Goal: Task Accomplishment & Management: Manage account settings

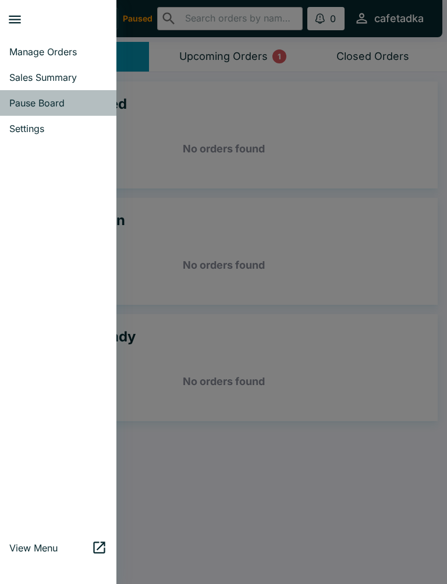
click at [30, 109] on link "Pause Board" at bounding box center [58, 103] width 116 height 26
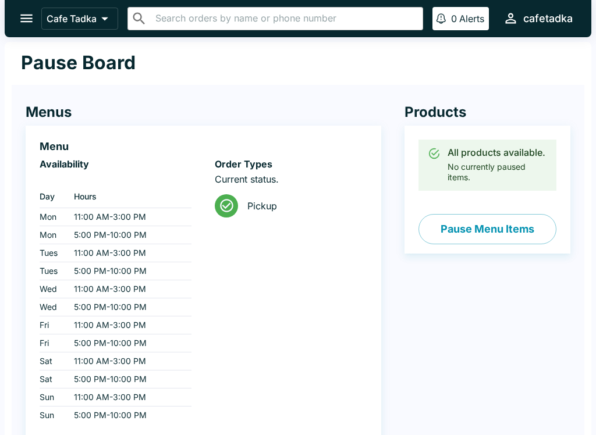
click at [29, 12] on icon "open drawer" at bounding box center [27, 18] width 16 height 16
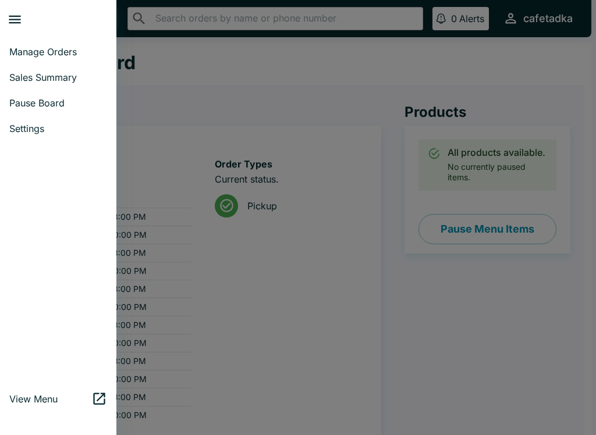
click at [22, 55] on span "Manage Orders" at bounding box center [58, 52] width 98 height 12
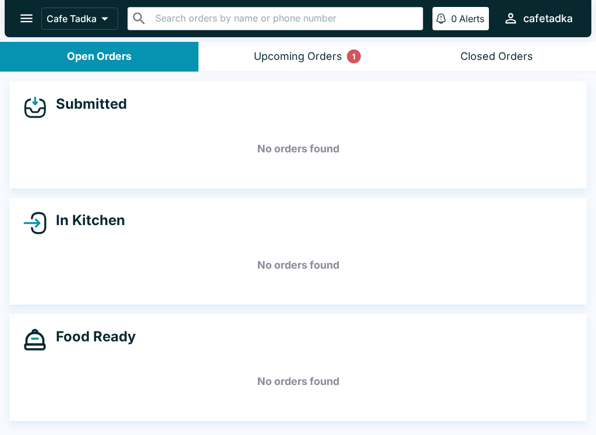
click at [244, 42] on button "Upcoming Orders 1" at bounding box center [298, 57] width 199 height 30
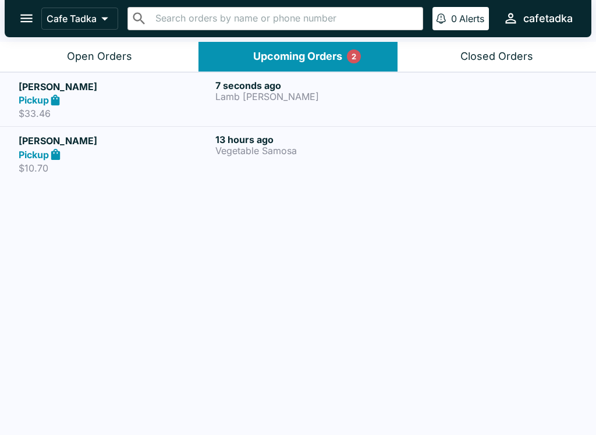
click at [91, 47] on button "Open Orders" at bounding box center [99, 57] width 199 height 30
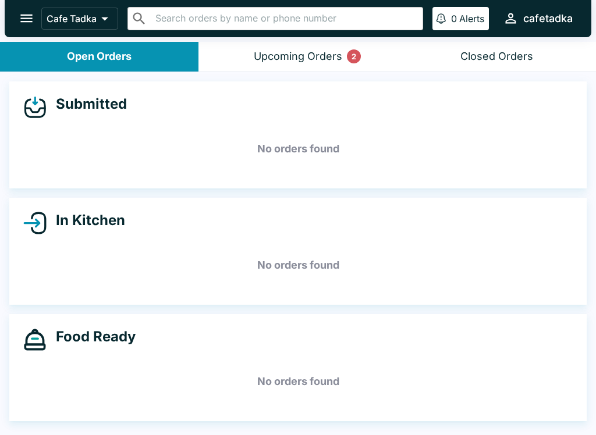
click at [226, 57] on button "Upcoming Orders 2" at bounding box center [298, 57] width 199 height 30
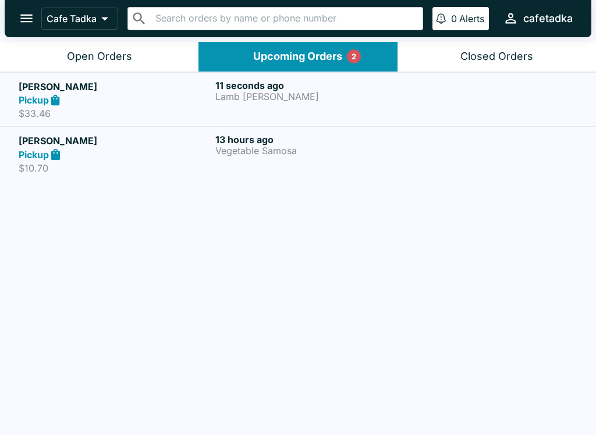
click at [26, 95] on strong "Pickup" at bounding box center [34, 100] width 30 height 12
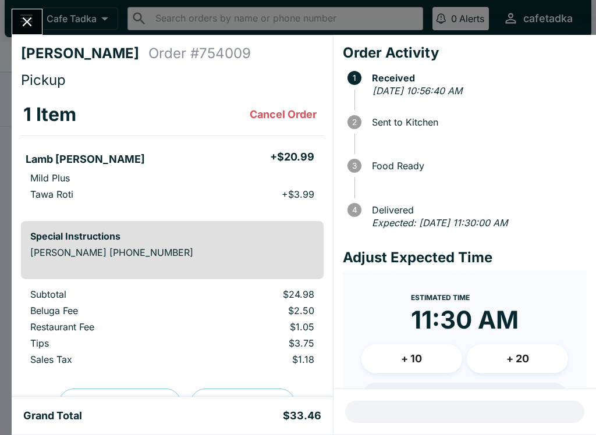
click at [265, 121] on button "Cancel Order" at bounding box center [283, 114] width 76 height 23
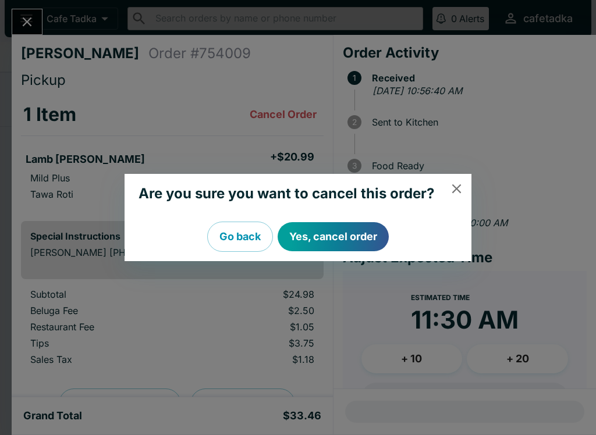
click at [235, 227] on button "Go back" at bounding box center [240, 237] width 66 height 30
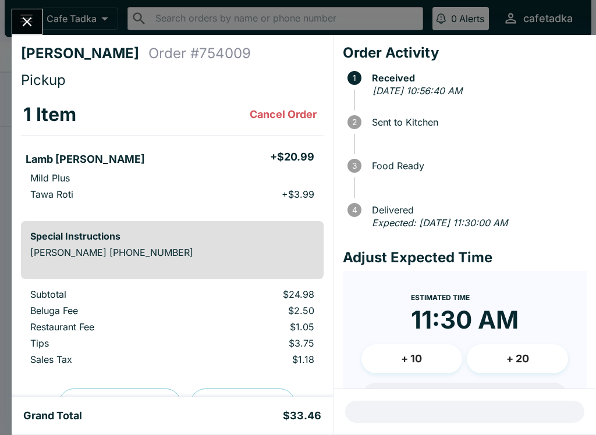
click at [287, 108] on button "Cancel Order" at bounding box center [283, 114] width 76 height 23
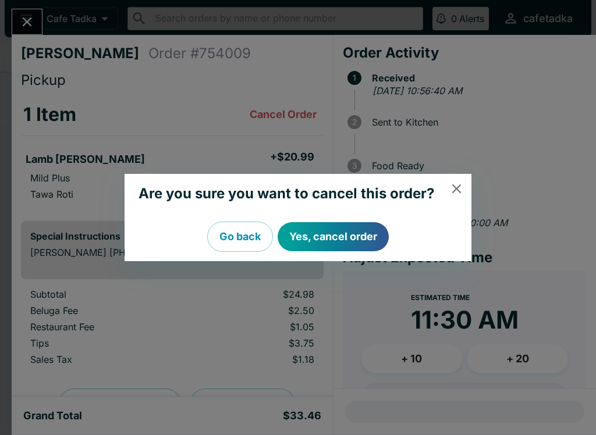
click at [328, 233] on button "Yes, cancel order" at bounding box center [333, 236] width 111 height 29
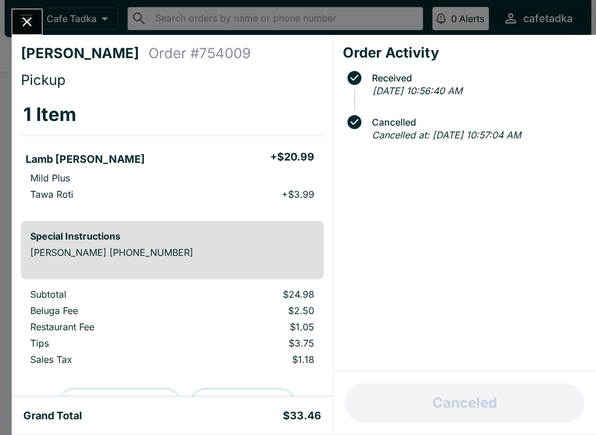
click at [29, 27] on icon "Close" at bounding box center [27, 22] width 16 height 16
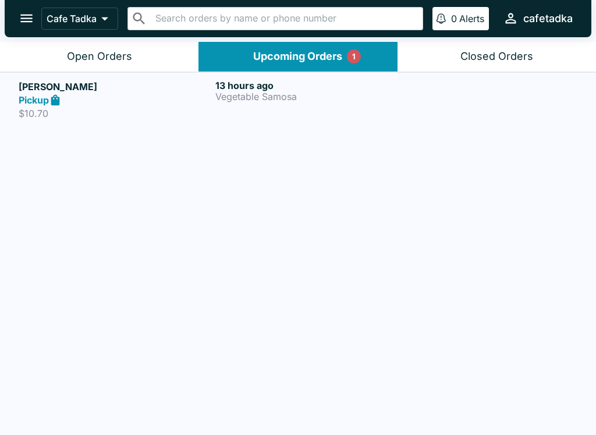
click at [70, 51] on div "Open Orders" at bounding box center [99, 56] width 65 height 13
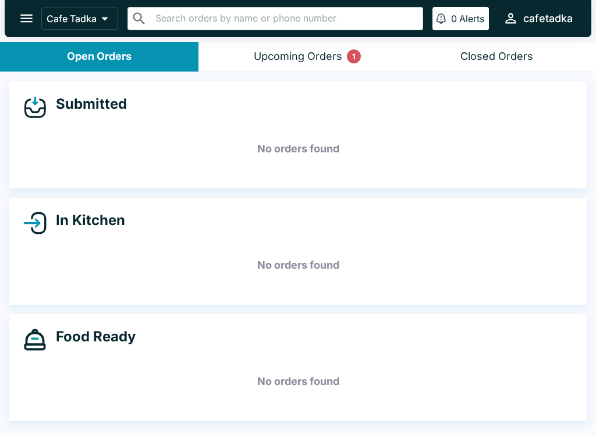
click at [230, 47] on button "Upcoming Orders 1" at bounding box center [298, 57] width 199 height 30
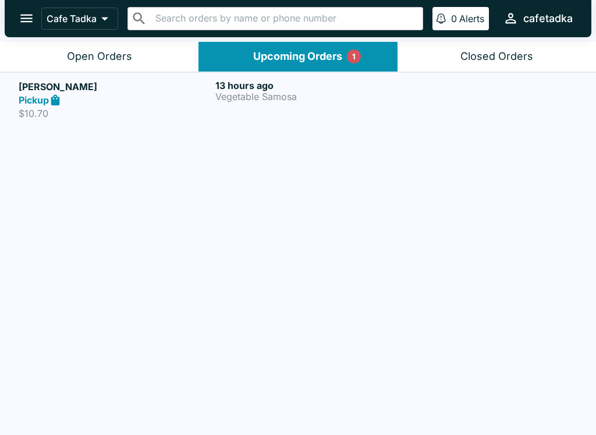
click at [102, 52] on div "Open Orders" at bounding box center [99, 56] width 65 height 13
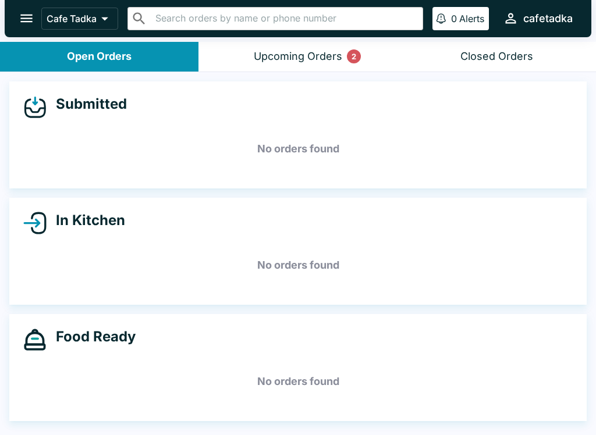
click at [277, 43] on button "Upcoming Orders 2" at bounding box center [298, 57] width 199 height 30
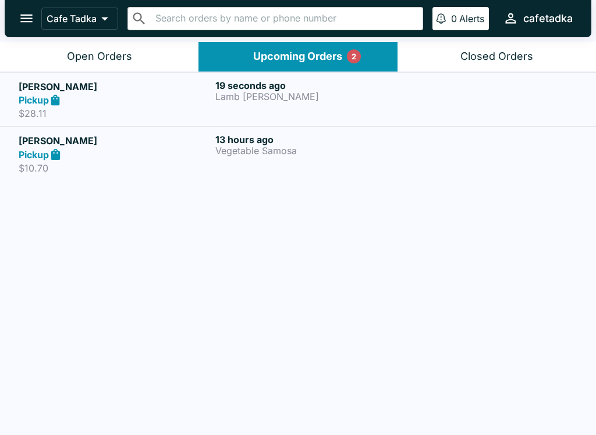
click at [20, 93] on h5 "[PERSON_NAME]" at bounding box center [115, 87] width 192 height 14
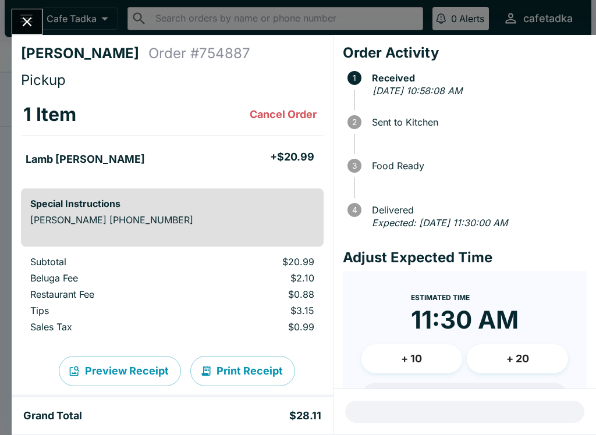
click at [23, 21] on icon "Close" at bounding box center [27, 22] width 16 height 16
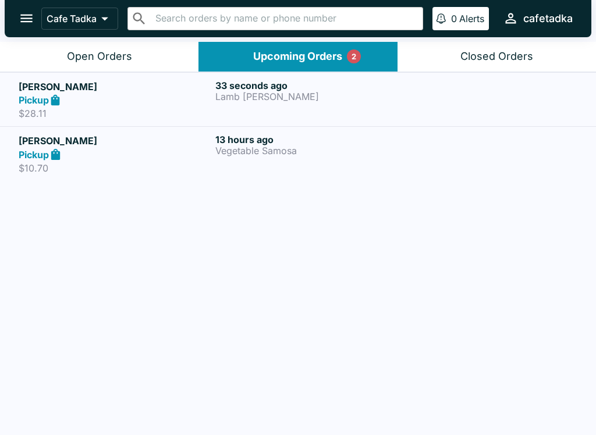
click at [69, 59] on div "Open Orders" at bounding box center [99, 56] width 65 height 13
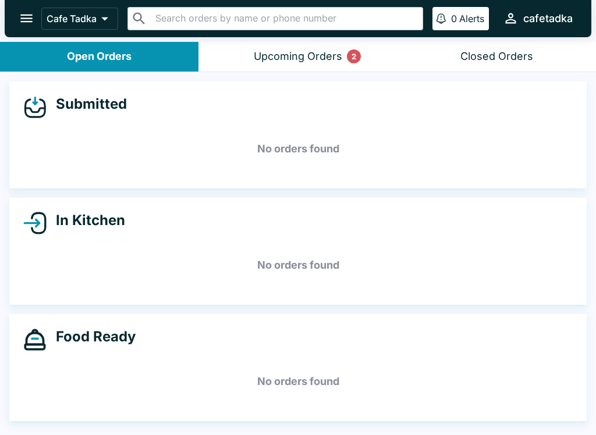
click at [250, 67] on button "Upcoming Orders 2" at bounding box center [298, 57] width 199 height 30
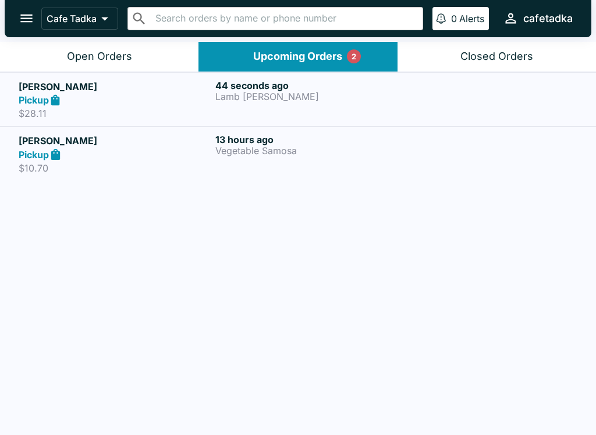
click at [88, 51] on div "Open Orders" at bounding box center [99, 56] width 65 height 13
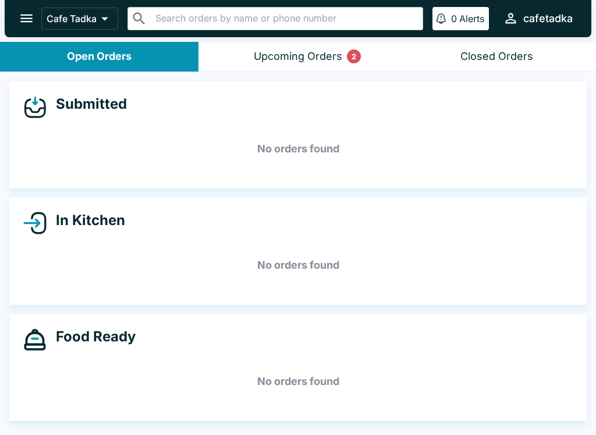
click at [243, 58] on button "Upcoming Orders 2" at bounding box center [298, 57] width 199 height 30
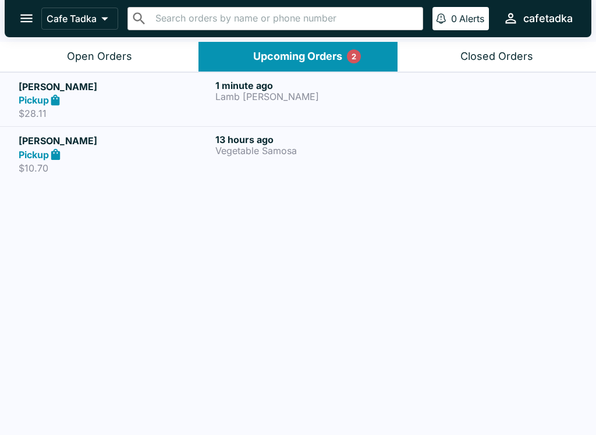
click at [253, 88] on h6 "1 minute ago" at bounding box center [311, 86] width 192 height 12
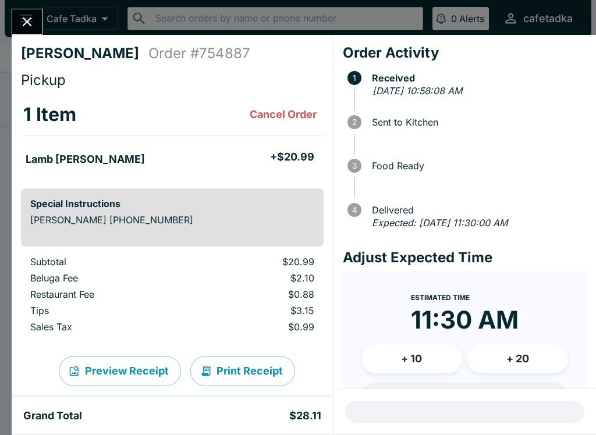
click at [27, 3] on div "[PERSON_NAME] Order # 754887 Pickup 1 Item Cancel Order Lamb [PERSON_NAME] + $2…" at bounding box center [298, 217] width 596 height 435
click at [26, 3] on div "Cafe Tadka ​ ​ 0 Alerts cafetadka" at bounding box center [298, 18] width 587 height 37
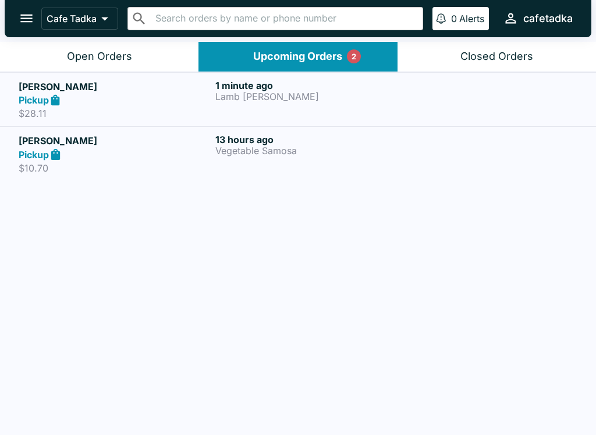
click at [68, 51] on div "Open Orders" at bounding box center [99, 56] width 65 height 13
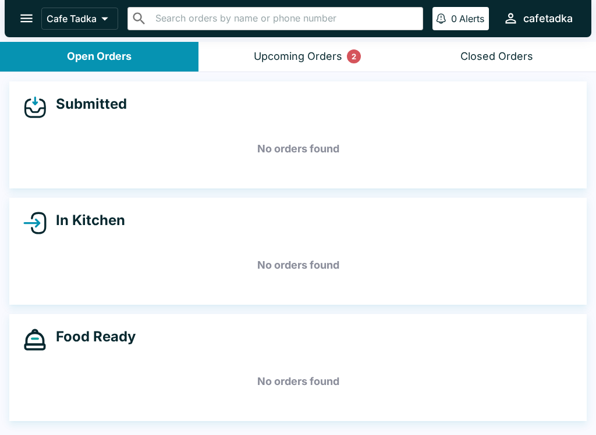
click at [267, 44] on button "Upcoming Orders 2" at bounding box center [298, 57] width 199 height 30
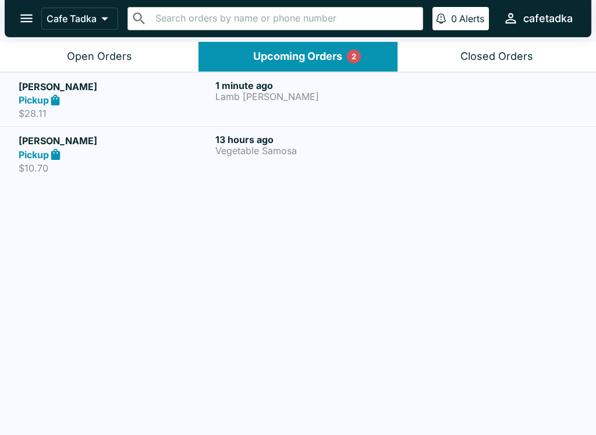
click at [29, 89] on h5 "[PERSON_NAME]" at bounding box center [115, 87] width 192 height 14
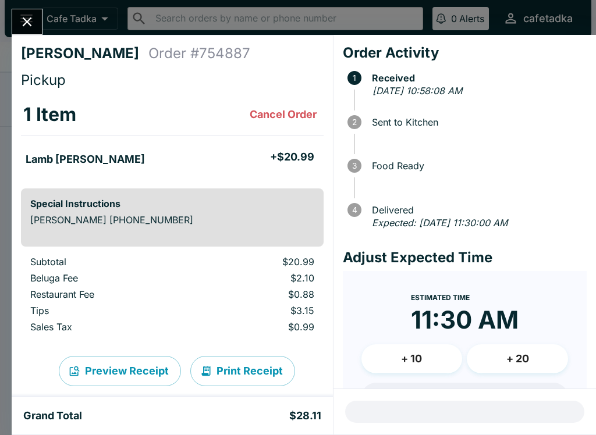
click at [278, 119] on button "Cancel Order" at bounding box center [283, 114] width 76 height 23
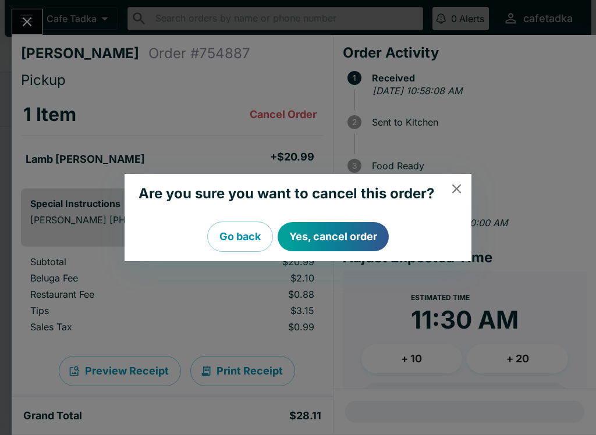
click at [321, 227] on button "Yes, cancel order" at bounding box center [333, 236] width 111 height 29
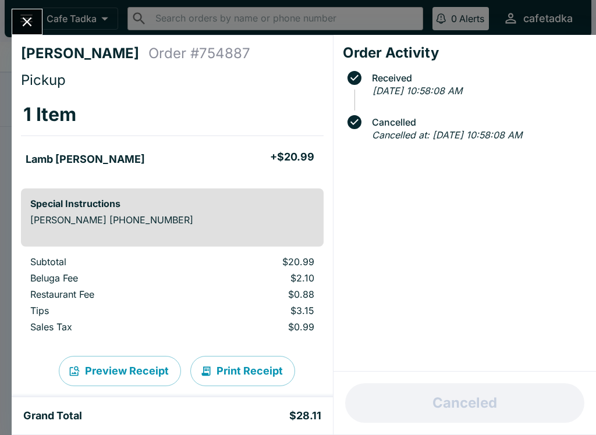
click at [16, 29] on button "Close" at bounding box center [27, 21] width 30 height 25
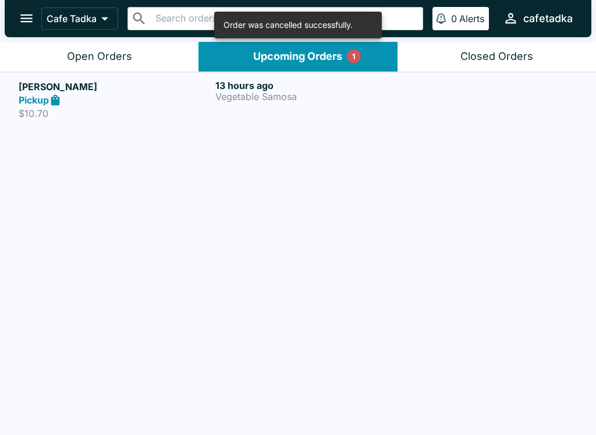
click at [210, 87] on h5 "[PERSON_NAME]" at bounding box center [115, 87] width 192 height 14
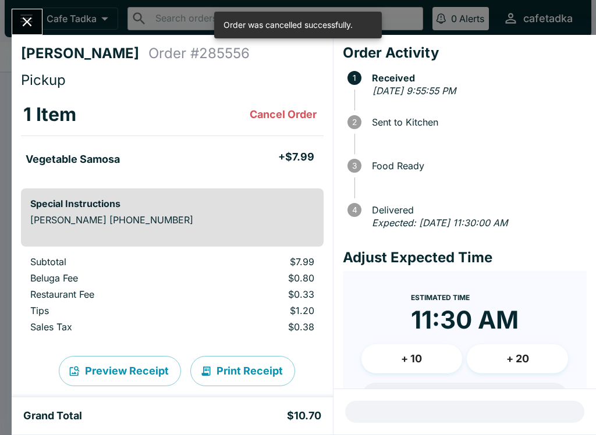
click at [447, 366] on button "+ 20" at bounding box center [517, 359] width 101 height 29
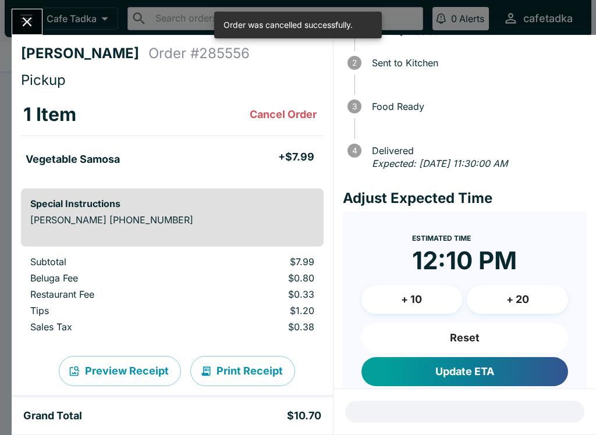
scroll to position [74, 0]
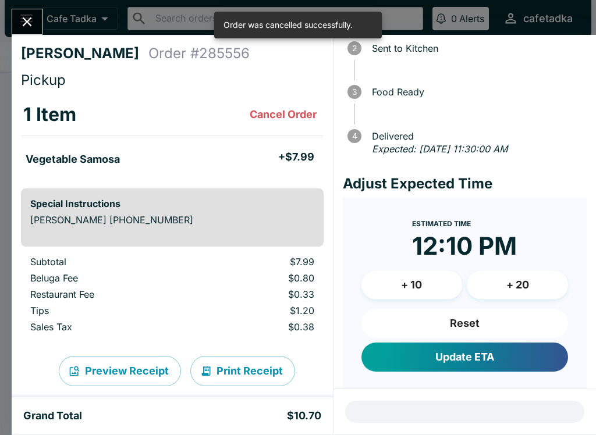
click at [407, 287] on button "+ 10" at bounding box center [412, 285] width 101 height 29
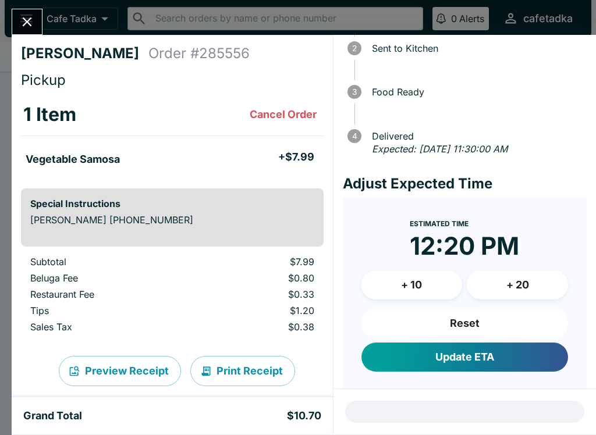
click at [403, 344] on button "Update ETA" at bounding box center [465, 357] width 207 height 29
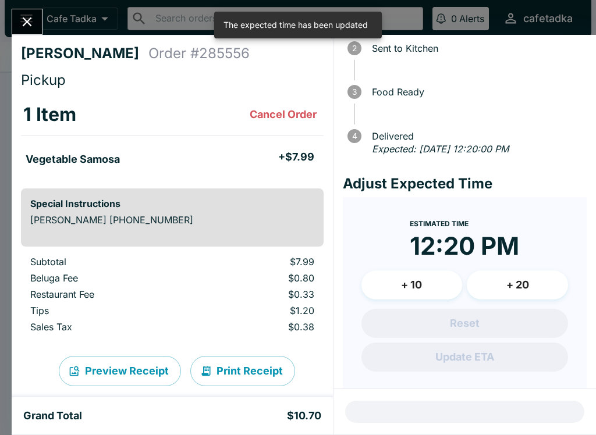
scroll to position [0, 0]
click at [261, 119] on button "Cancel Order" at bounding box center [283, 114] width 76 height 23
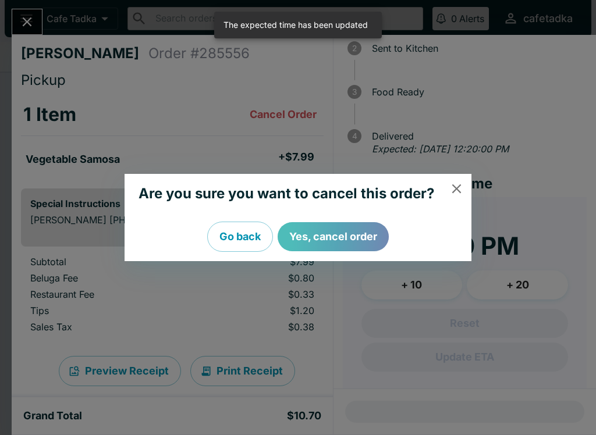
click at [312, 247] on button "Yes, cancel order" at bounding box center [333, 236] width 111 height 29
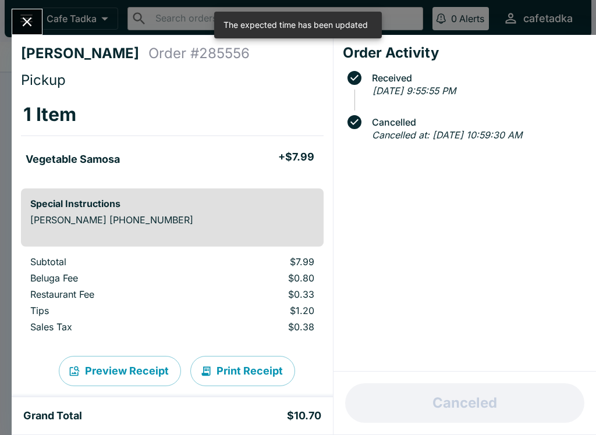
click at [23, 15] on icon "Close" at bounding box center [27, 22] width 16 height 16
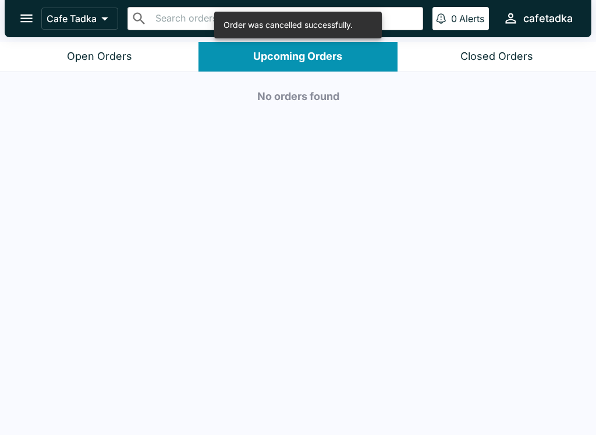
click at [38, 61] on button "Open Orders" at bounding box center [99, 57] width 199 height 30
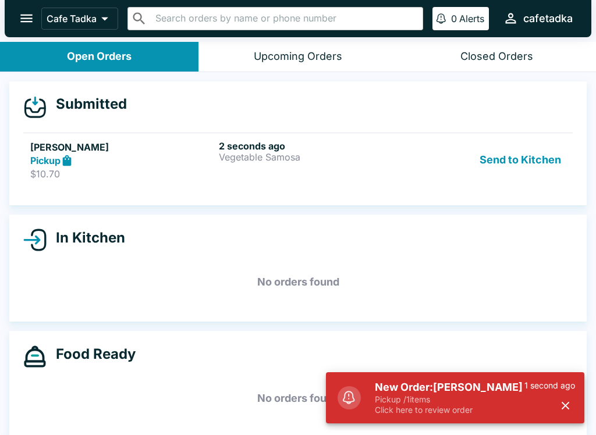
click at [376, 403] on p "Pickup / 1 items" at bounding box center [450, 400] width 150 height 10
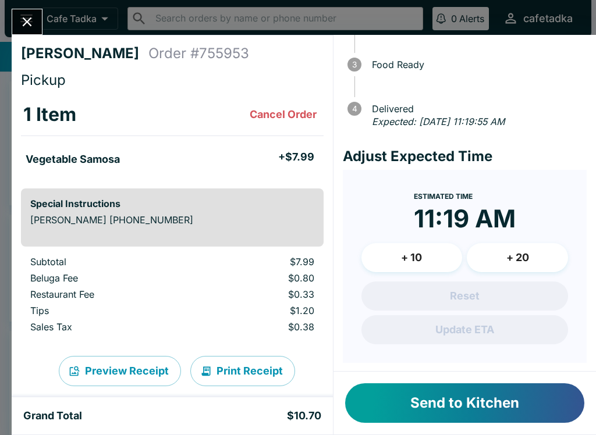
scroll to position [101, 0]
click at [408, 385] on button "Send to Kitchen" at bounding box center [464, 404] width 239 height 40
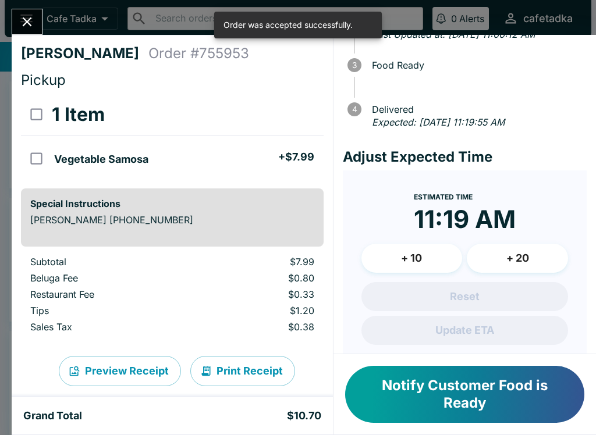
click at [16, 27] on button "Close" at bounding box center [27, 21] width 30 height 25
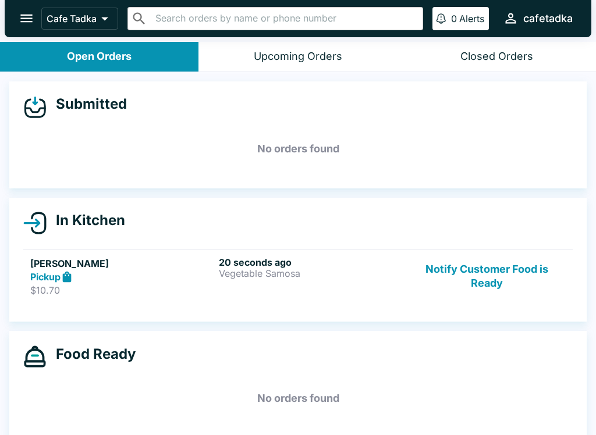
click at [447, 281] on button "Notify Customer Food is Ready" at bounding box center [487, 277] width 158 height 40
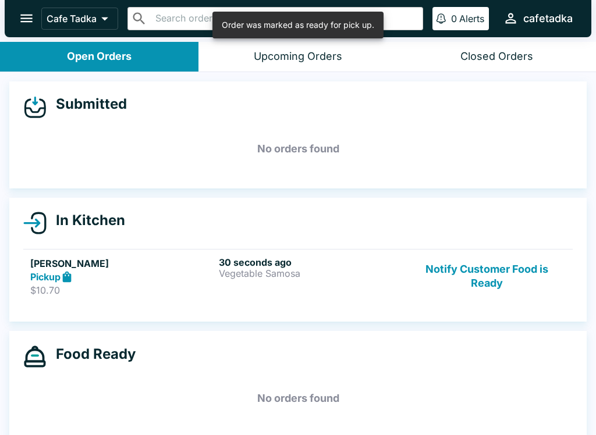
click at [447, 279] on button "Notify Customer Food is Ready" at bounding box center [487, 277] width 158 height 40
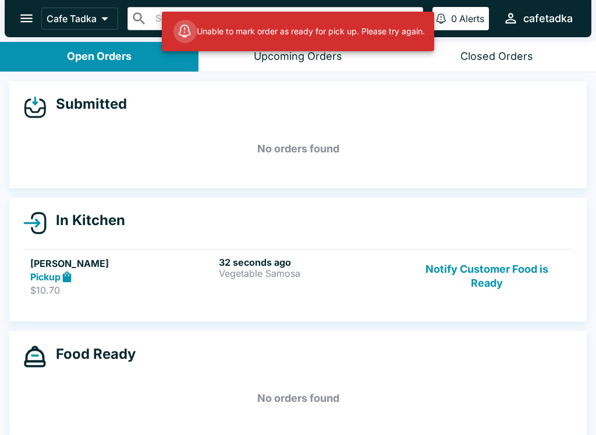
click at [447, 273] on button "Notify Customer Food is Ready" at bounding box center [487, 277] width 158 height 40
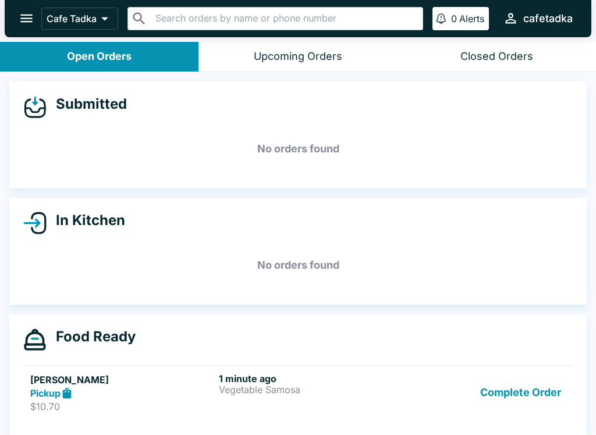
click at [447, 390] on button "Complete Order" at bounding box center [521, 393] width 90 height 40
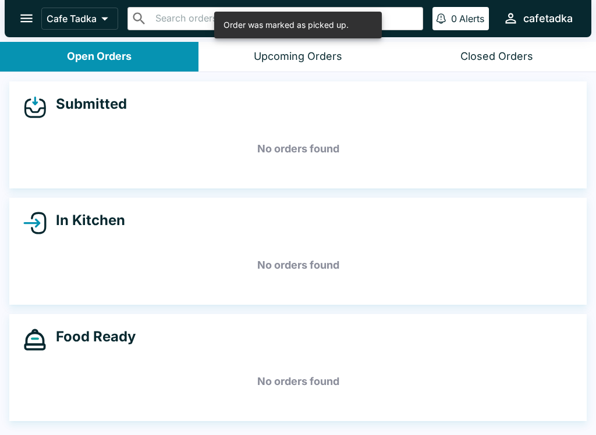
click at [15, 20] on button "open drawer" at bounding box center [27, 18] width 30 height 30
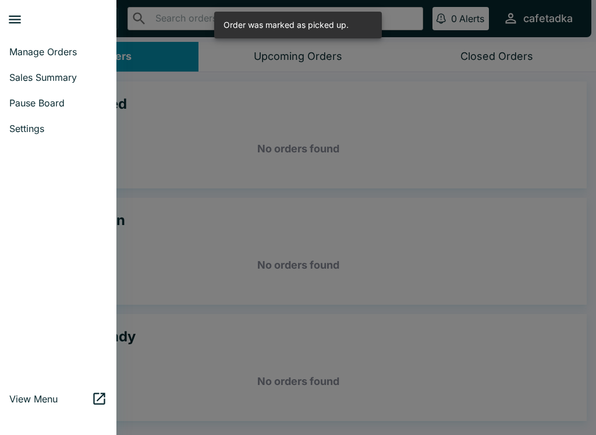
click at [17, 133] on span "Settings" at bounding box center [58, 129] width 98 height 12
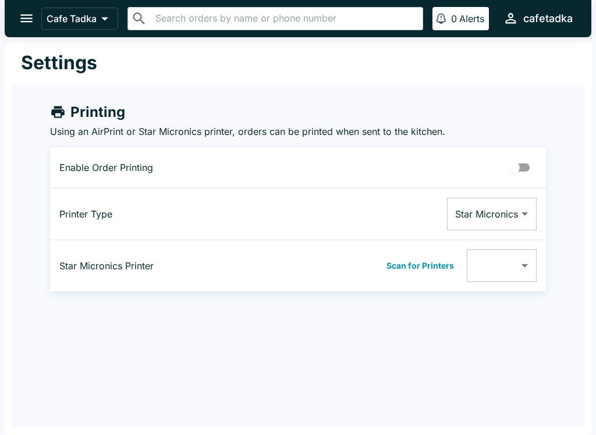
click at [447, 163] on input "Printing Enabled" at bounding box center [514, 168] width 66 height 22
checkbox input "true"
click at [387, 270] on button "Scan for Printers" at bounding box center [420, 265] width 75 height 17
click at [447, 281] on body "Cafe Tadka ​ ​ 0 Alerts cafetadka Settings Printing Using an AirPrint or Star M…" at bounding box center [298, 217] width 596 height 435
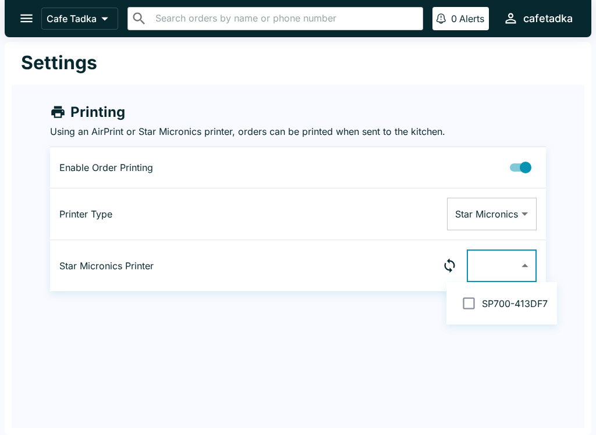
click at [447, 288] on li "SP700-413DF7" at bounding box center [502, 303] width 111 height 33
type input "001162413DF7"
checkbox input "true"
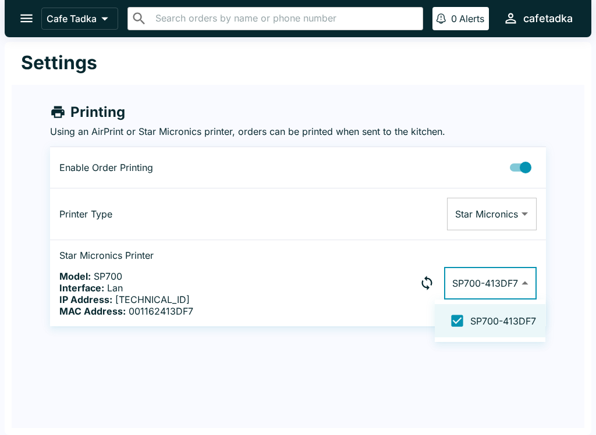
click at [185, 398] on div at bounding box center [298, 217] width 596 height 435
click at [20, 29] on button "open drawer" at bounding box center [27, 18] width 30 height 30
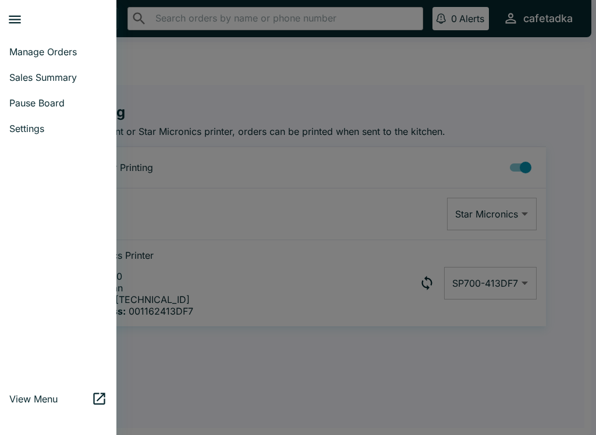
click at [15, 63] on link "Manage Orders" at bounding box center [58, 52] width 116 height 26
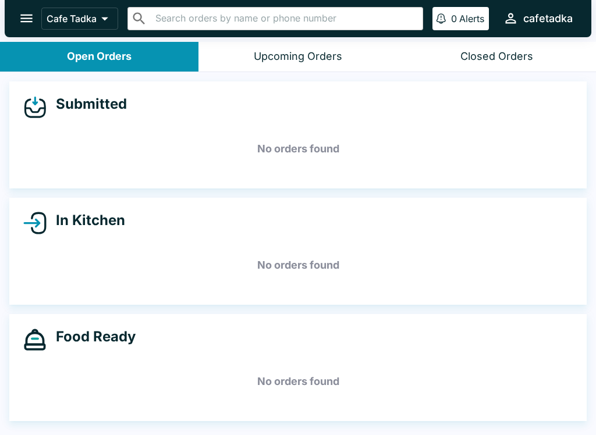
click at [447, 66] on button "Closed Orders" at bounding box center [497, 57] width 199 height 30
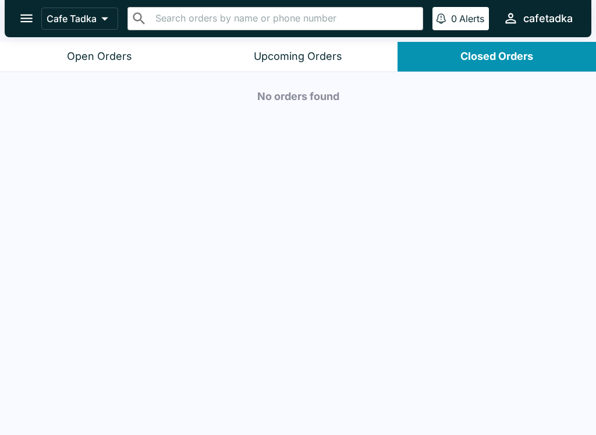
click at [66, 59] on button "Open Orders" at bounding box center [99, 57] width 199 height 30
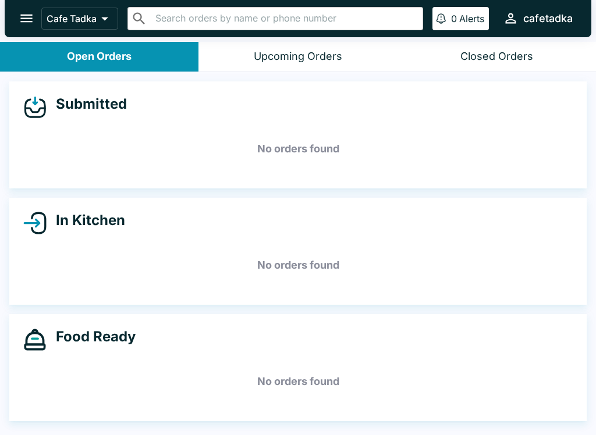
click at [236, 56] on button "Upcoming Orders" at bounding box center [298, 57] width 199 height 30
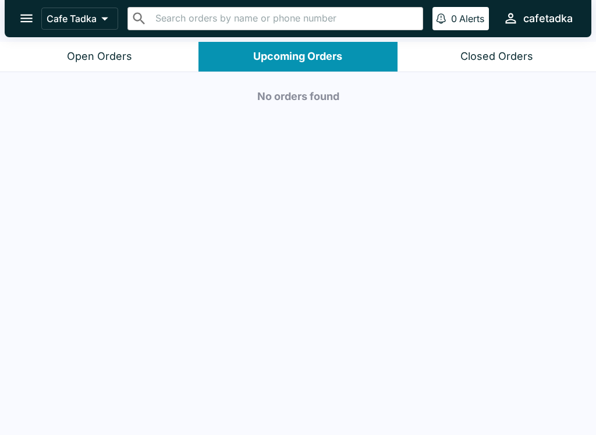
click at [447, 54] on div "Closed Orders" at bounding box center [496, 56] width 73 height 13
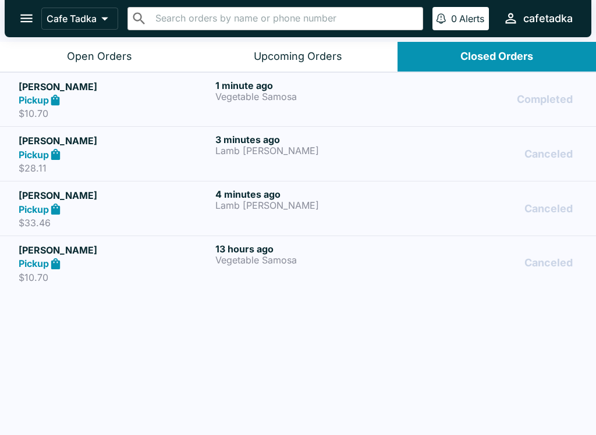
click at [49, 83] on h5 "[PERSON_NAME]" at bounding box center [115, 87] width 192 height 14
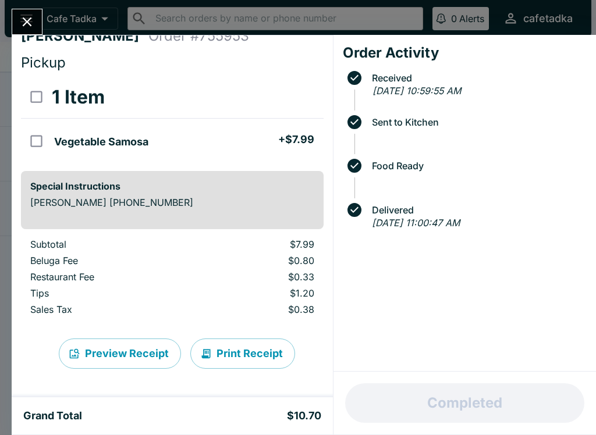
scroll to position [17, 0]
click at [222, 349] on button "Print Receipt" at bounding box center [242, 354] width 105 height 30
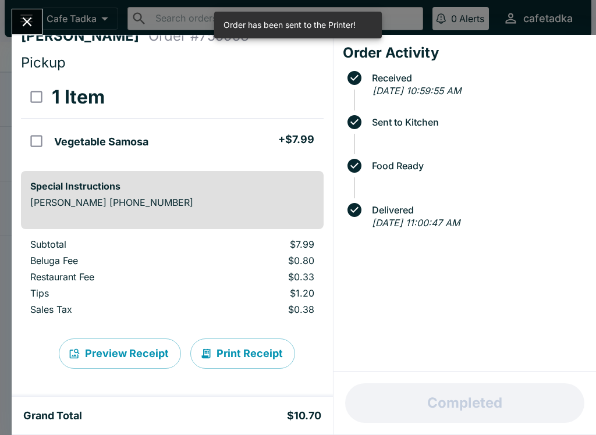
click at [9, 4] on div "[PERSON_NAME] Order # 755953 Pickup 1 Item Vegetable Samosa + $7.99 Special Ins…" at bounding box center [298, 217] width 596 height 435
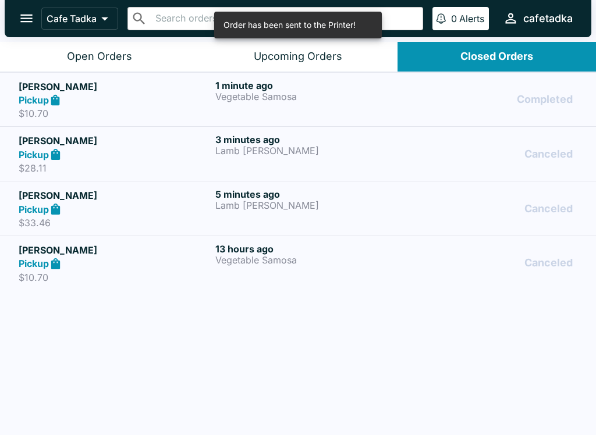
click at [18, 32] on div "Cafe Tadka ​ ​ 0 Alerts cafetadka" at bounding box center [298, 18] width 587 height 37
click at [51, 56] on button "Open Orders" at bounding box center [99, 57] width 199 height 30
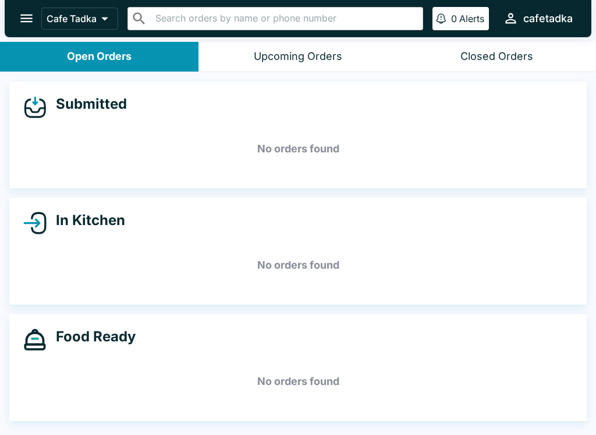
click at [447, 62] on div "Closed Orders" at bounding box center [496, 56] width 73 height 13
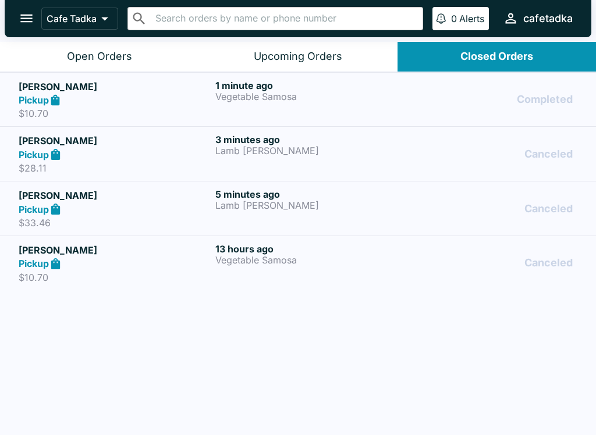
click at [16, 83] on link "[PERSON_NAME] Pickup $10.70 1 minute ago Vegetable Samosa Completed" at bounding box center [298, 99] width 596 height 55
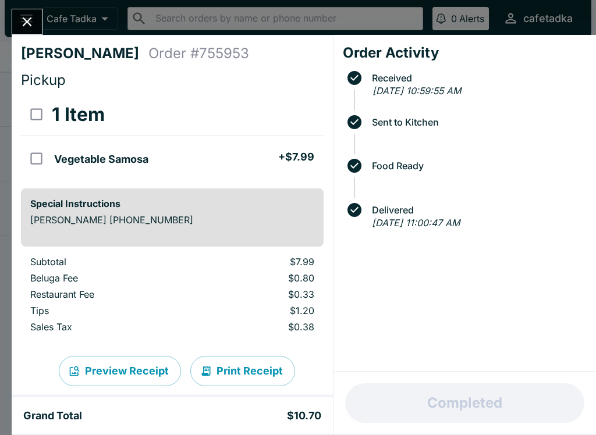
click at [24, 155] on input "orders table" at bounding box center [36, 159] width 26 height 26
checkbox input "true"
click at [284, 111] on button "Refund" at bounding box center [291, 114] width 60 height 29
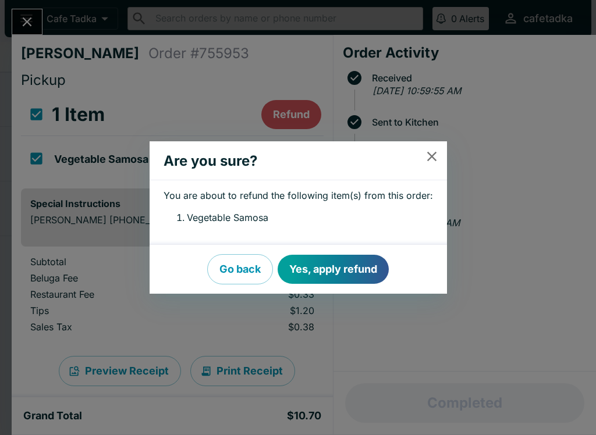
click at [347, 256] on button "Yes, apply refund" at bounding box center [333, 269] width 111 height 29
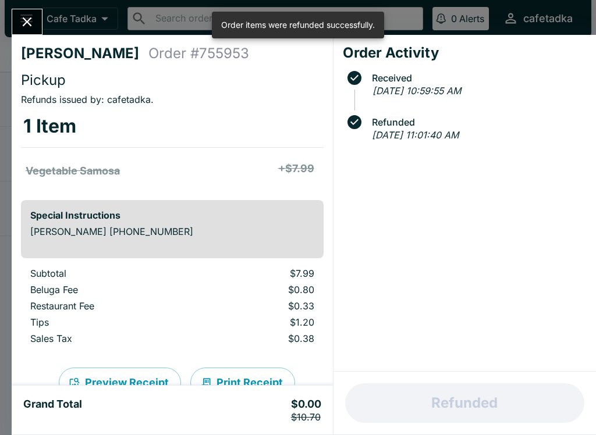
click at [13, 31] on div at bounding box center [27, 22] width 31 height 26
click at [22, 24] on icon "Close" at bounding box center [27, 22] width 16 height 16
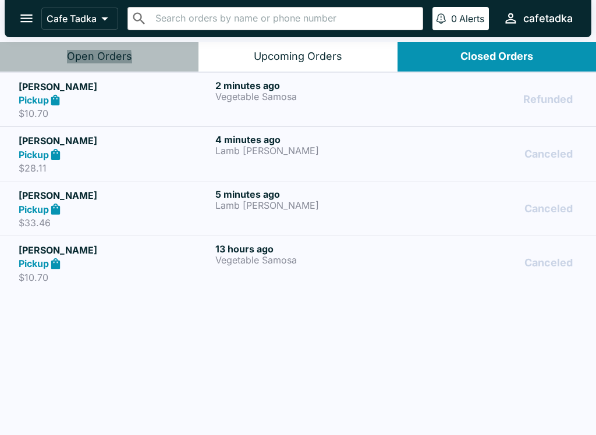
click at [53, 63] on button "Open Orders" at bounding box center [99, 57] width 199 height 30
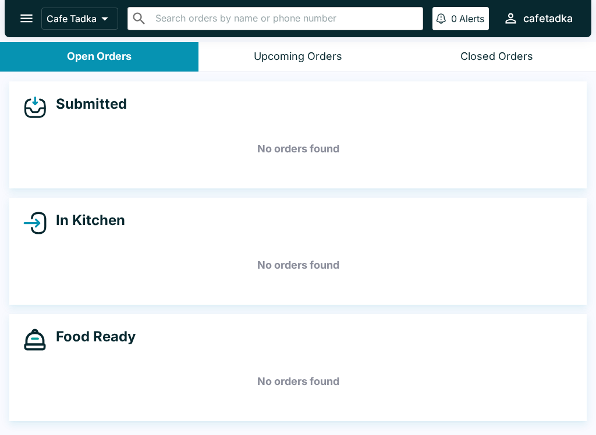
click at [21, 8] on button "open drawer" at bounding box center [27, 18] width 30 height 30
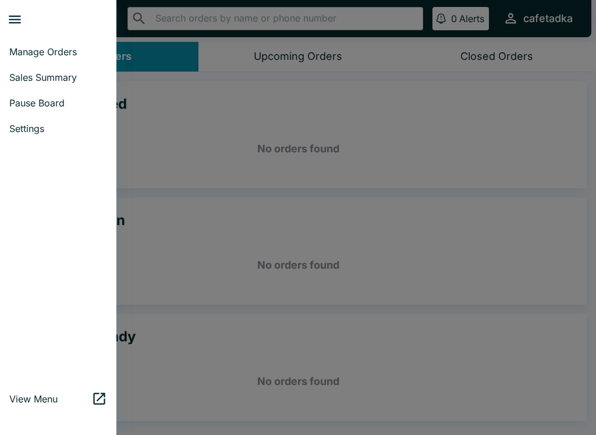
click at [19, 103] on span "Pause Board" at bounding box center [58, 103] width 98 height 12
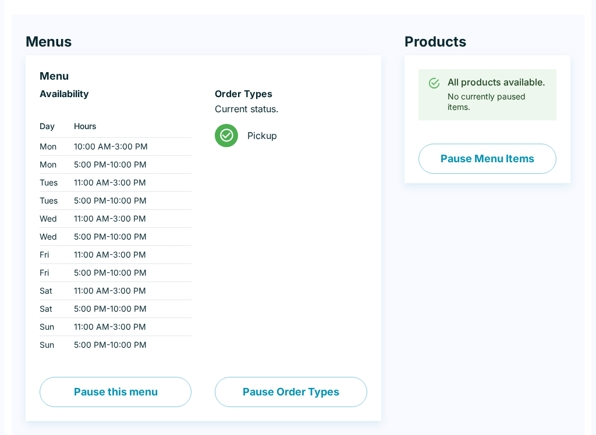
scroll to position [80, 0]
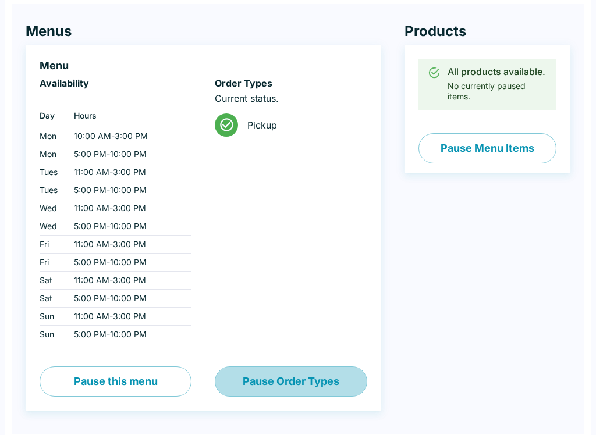
click at [261, 386] on button "Pause Order Types" at bounding box center [291, 382] width 152 height 30
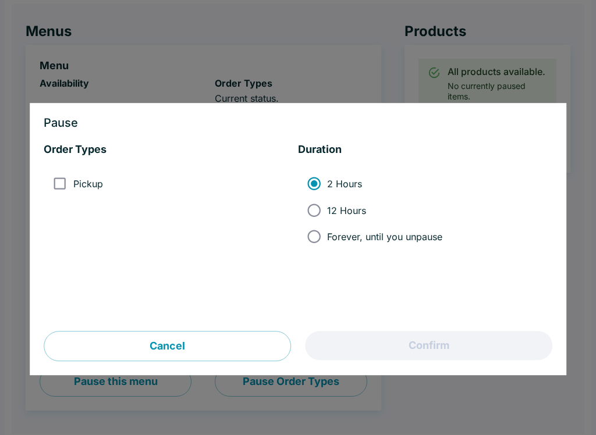
click at [308, 201] on input "12 Hours" at bounding box center [314, 210] width 26 height 26
radio input "true"
click at [52, 173] on input "Pickup" at bounding box center [60, 184] width 26 height 26
checkbox input "true"
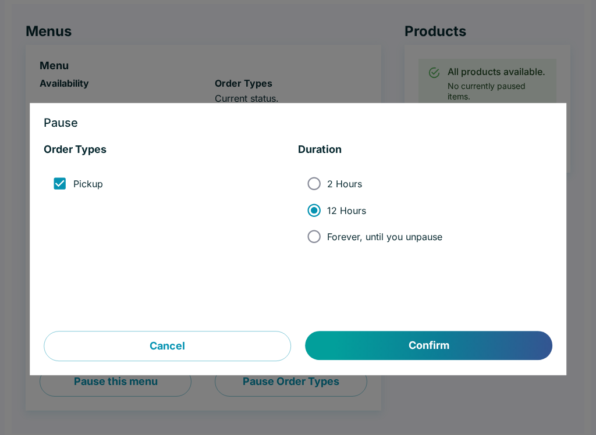
click at [361, 353] on button "Confirm" at bounding box center [429, 346] width 247 height 29
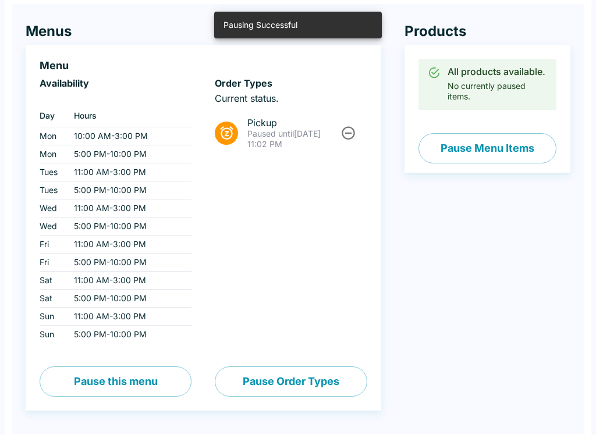
click at [344, 126] on icon "Unpause" at bounding box center [349, 133] width 16 height 16
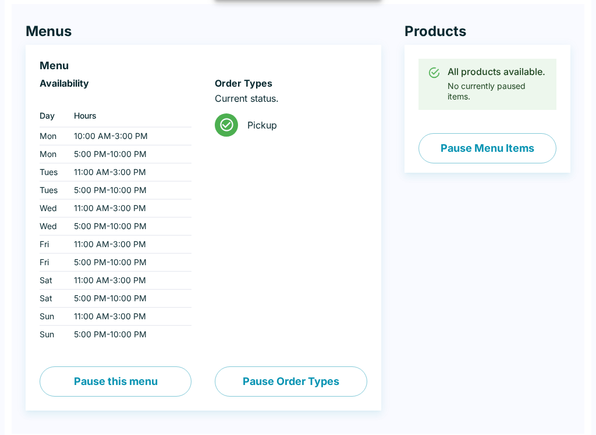
click at [447, 139] on button "Pause Menu Items" at bounding box center [488, 148] width 138 height 30
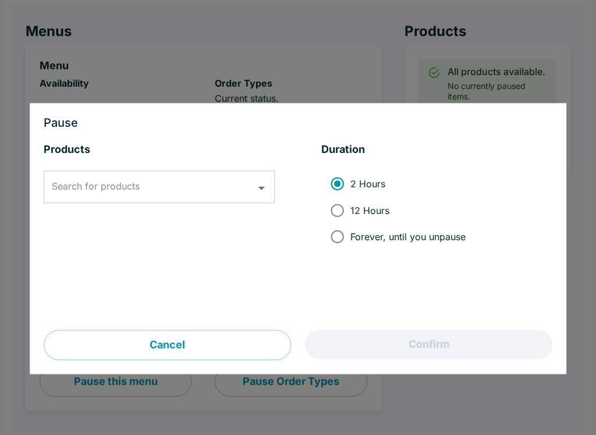
click at [253, 186] on button "Open" at bounding box center [262, 188] width 18 height 18
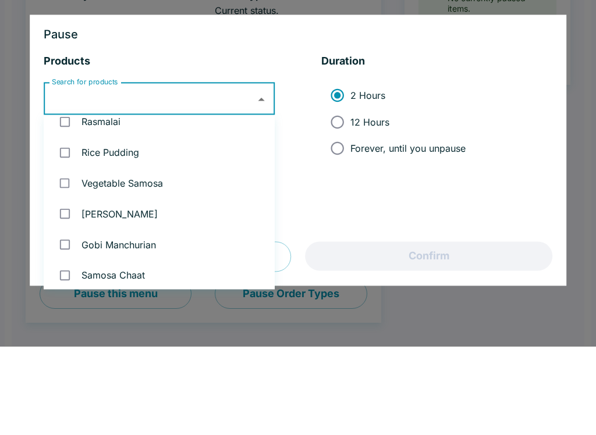
scroll to position [43, 0]
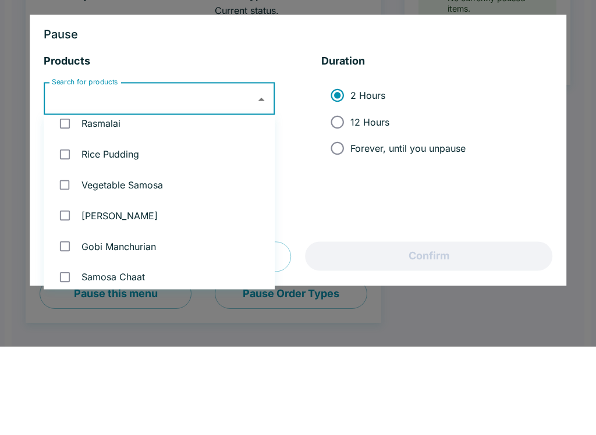
click at [67, 231] on input "checkbox" at bounding box center [65, 243] width 24 height 24
checkbox input "true"
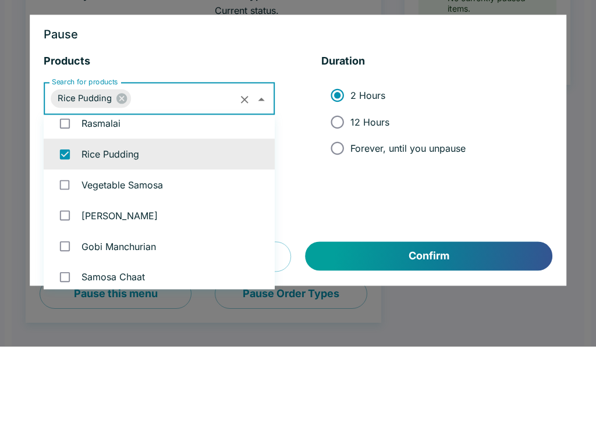
click at [63, 261] on input "checkbox" at bounding box center [65, 273] width 24 height 24
checkbox input "true"
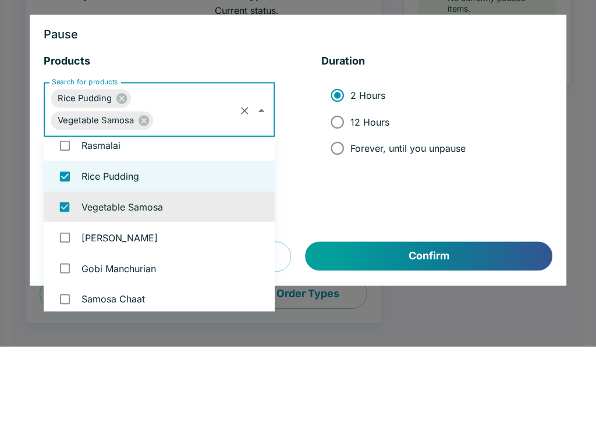
click at [327, 197] on input "12 Hours" at bounding box center [337, 210] width 26 height 26
radio input "true"
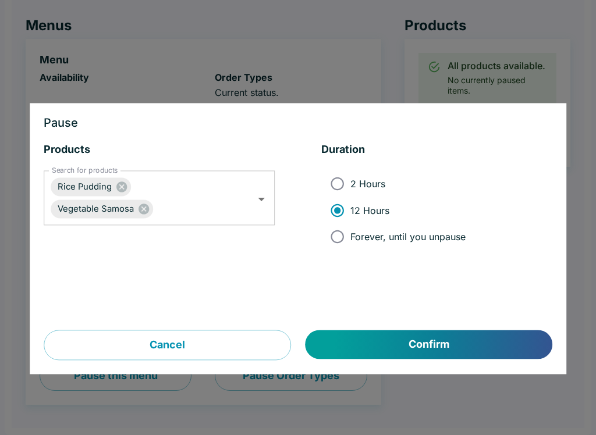
click at [399, 334] on button "Confirm" at bounding box center [429, 345] width 247 height 29
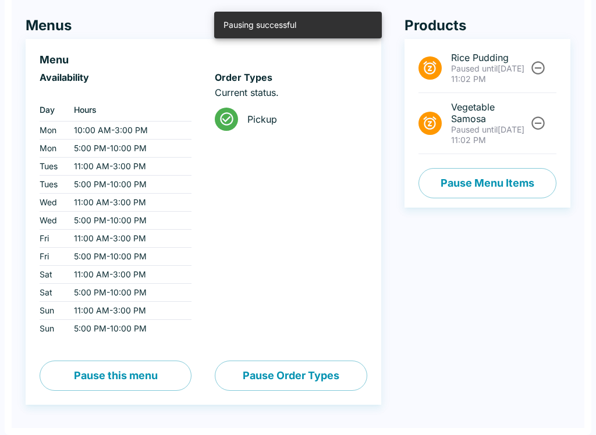
click at [447, 64] on icon "Unpause" at bounding box center [538, 68] width 13 height 13
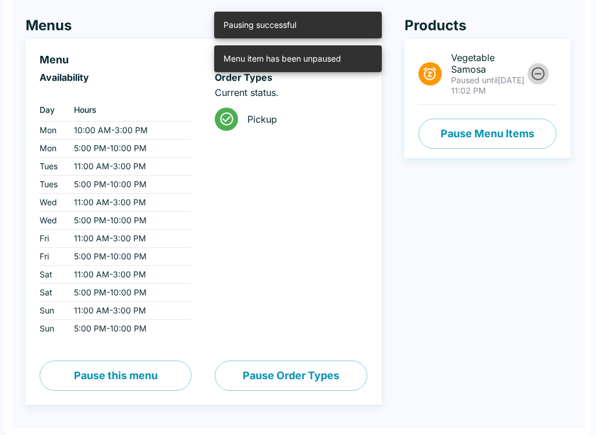
click at [447, 68] on icon "Unpause" at bounding box center [538, 74] width 16 height 16
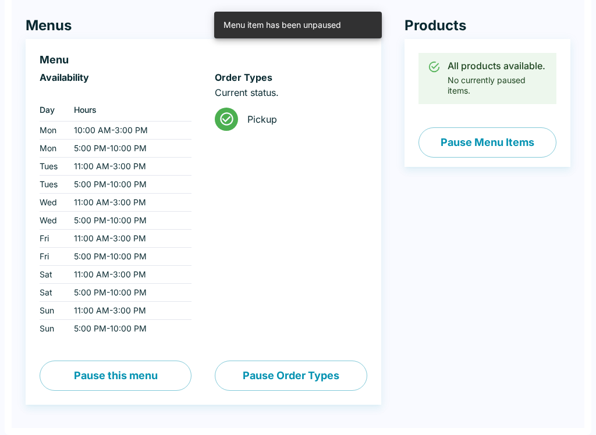
scroll to position [0, 0]
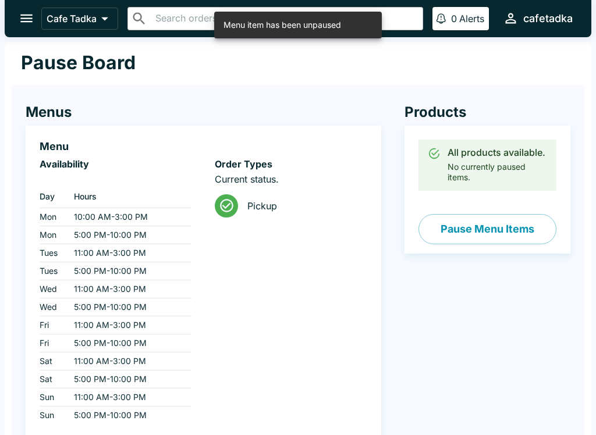
click at [21, 12] on icon "open drawer" at bounding box center [27, 18] width 16 height 16
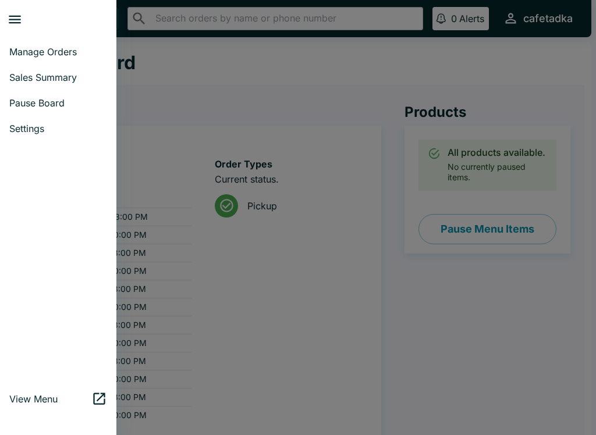
click at [13, 74] on span "Sales Summary" at bounding box center [58, 78] width 98 height 12
select select "03:00"
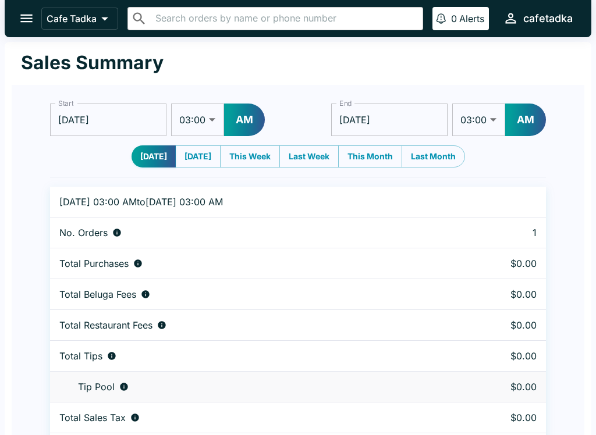
click at [19, 15] on icon "open drawer" at bounding box center [27, 18] width 16 height 16
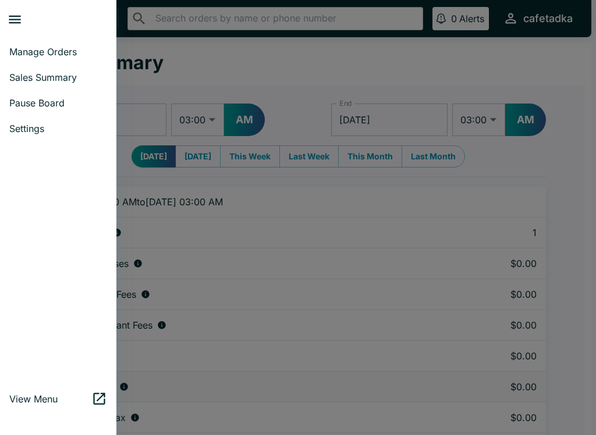
click at [27, 99] on span "Pause Board" at bounding box center [58, 103] width 98 height 12
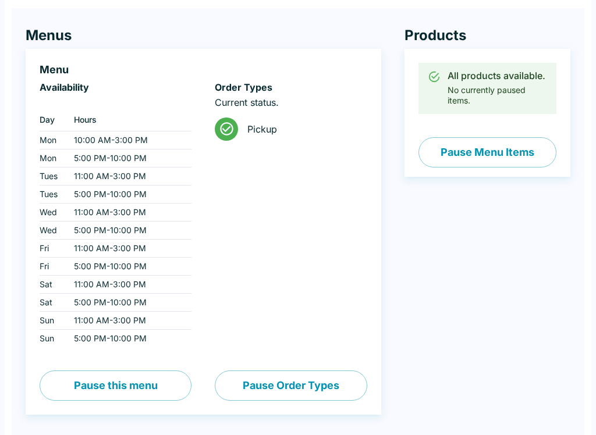
scroll to position [87, 0]
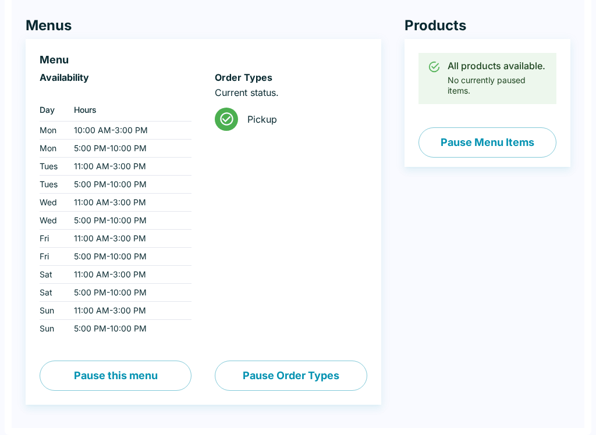
click at [246, 378] on button "Pause Order Types" at bounding box center [291, 376] width 152 height 30
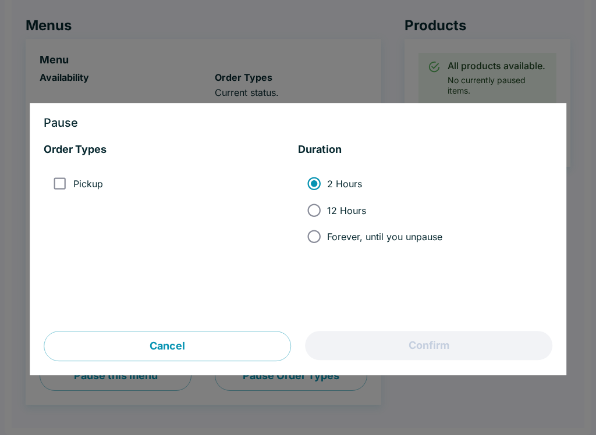
click at [107, 353] on button "Cancel" at bounding box center [167, 347] width 247 height 30
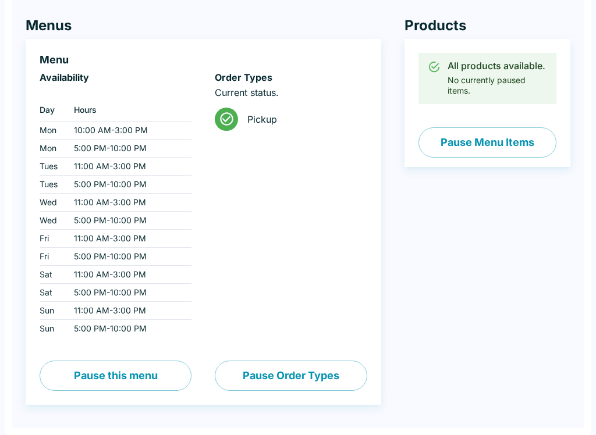
click at [447, 142] on button "Pause Menu Items" at bounding box center [488, 142] width 138 height 30
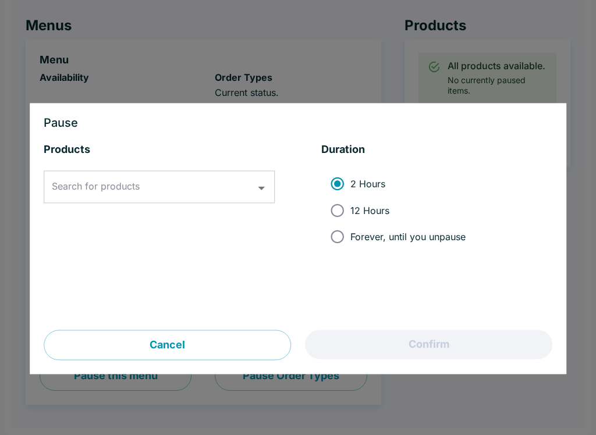
click at [162, 326] on div "Products Search for products Search for products" at bounding box center [159, 236] width 231 height 187
click at [126, 327] on div "Products Search for products Search for products" at bounding box center [159, 236] width 231 height 187
click at [104, 344] on button "Cancel" at bounding box center [167, 346] width 247 height 30
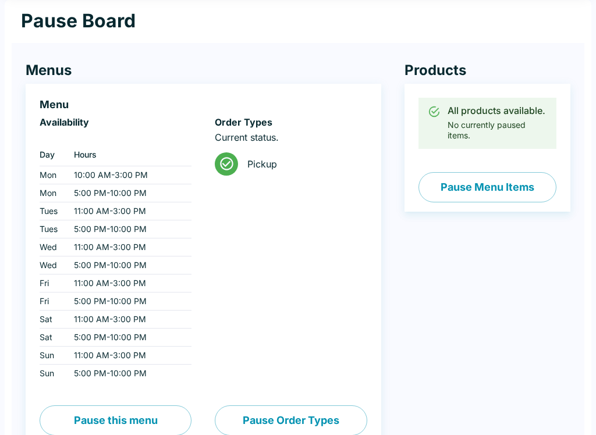
scroll to position [0, 0]
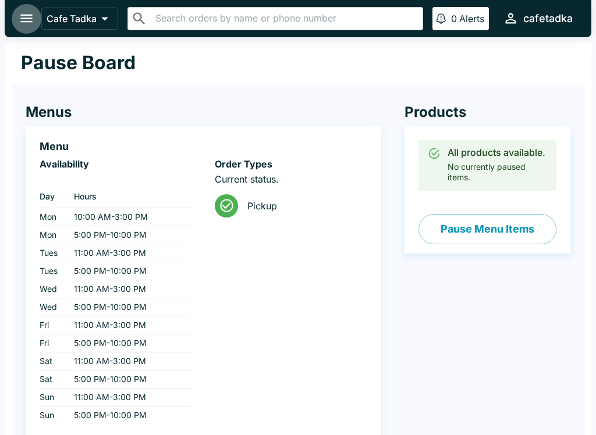
click at [26, 12] on icon "open drawer" at bounding box center [27, 18] width 16 height 16
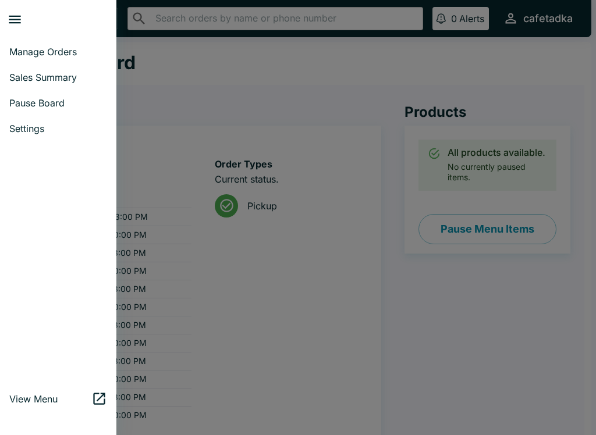
click at [30, 45] on link "Manage Orders" at bounding box center [58, 52] width 116 height 26
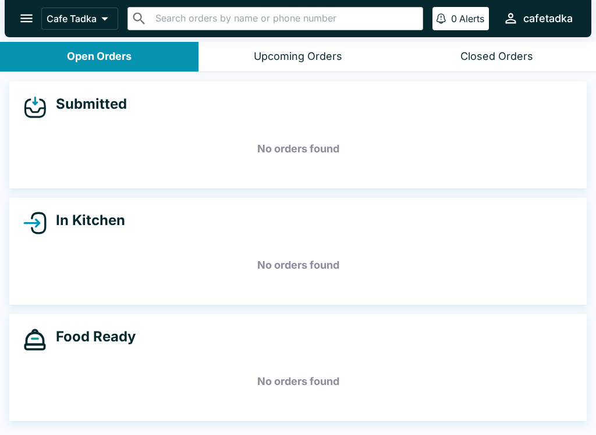
click at [22, 13] on icon "open drawer" at bounding box center [27, 18] width 16 height 16
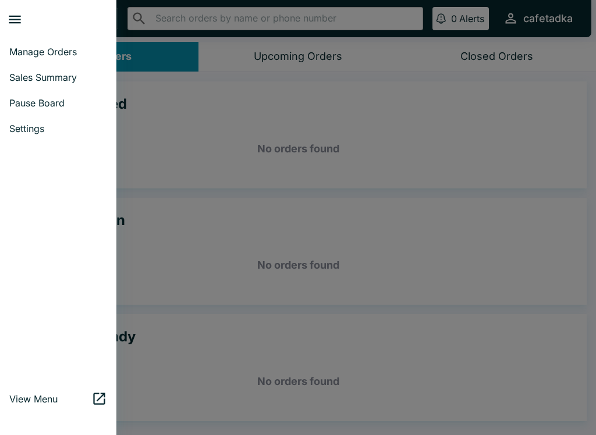
click at [13, 125] on span "Settings" at bounding box center [58, 129] width 98 height 12
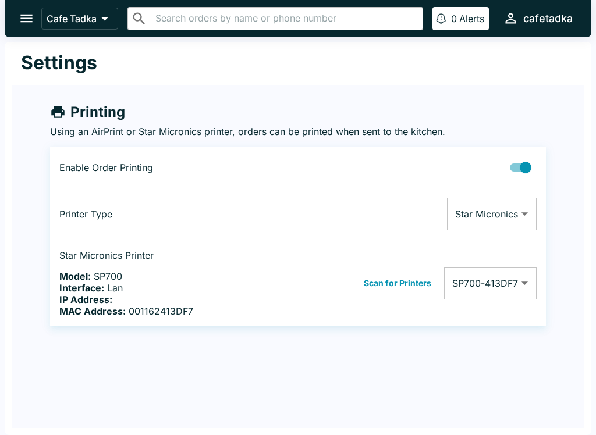
click at [447, 152] on td at bounding box center [404, 167] width 284 height 41
click at [447, 285] on body "Cafe Tadka ​ ​ 0 Alerts cafetadka Settings Printing Using an AirPrint or Star M…" at bounding box center [298, 217] width 596 height 435
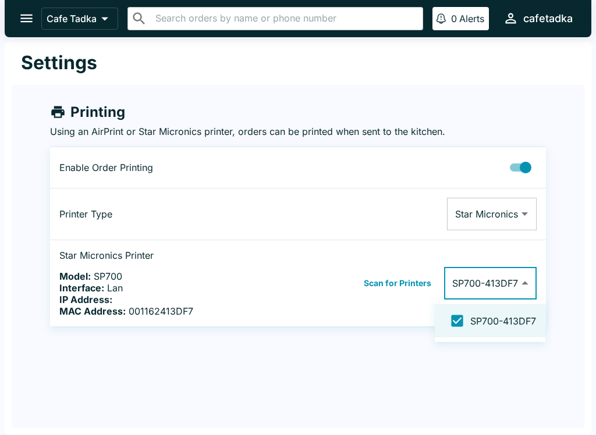
click at [25, 180] on div at bounding box center [298, 217] width 596 height 435
click at [24, 10] on button "open drawer" at bounding box center [27, 18] width 30 height 30
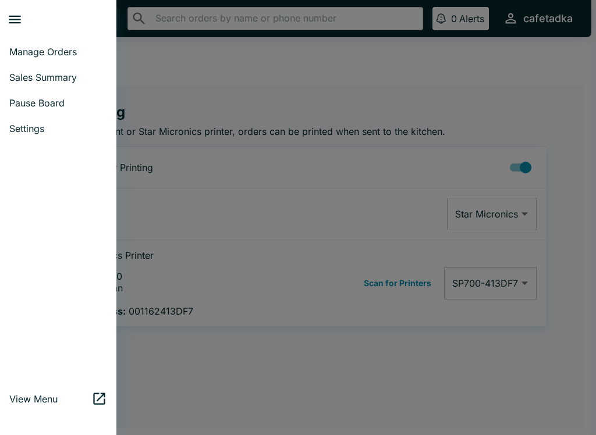
click at [23, 30] on button "close drawer" at bounding box center [15, 20] width 30 height 30
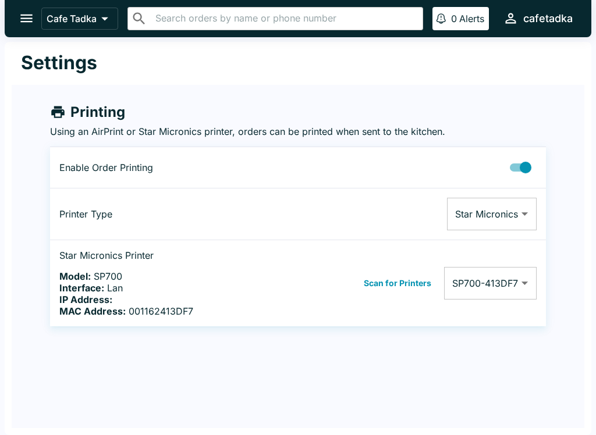
click at [15, 4] on div "Cafe Tadka ​ ​ 0 Alerts cafetadka" at bounding box center [298, 18] width 587 height 37
click at [15, 12] on button "open drawer" at bounding box center [27, 18] width 30 height 30
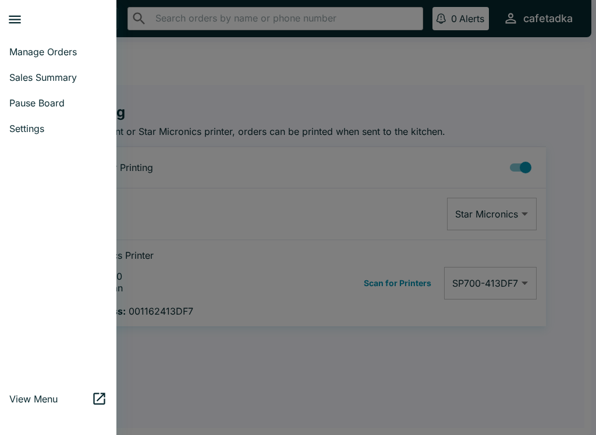
click at [20, 30] on button "close drawer" at bounding box center [15, 20] width 30 height 30
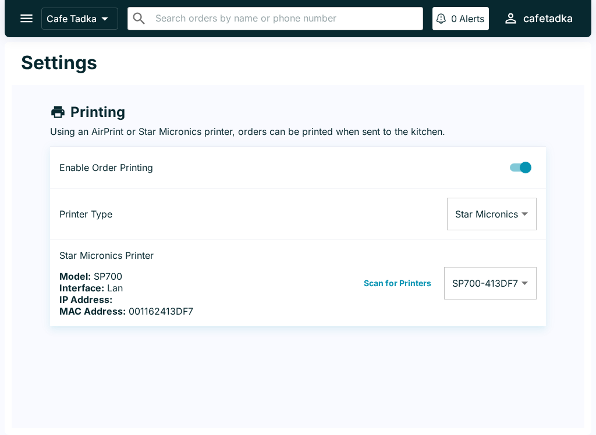
click at [15, 20] on button "open drawer" at bounding box center [27, 18] width 30 height 30
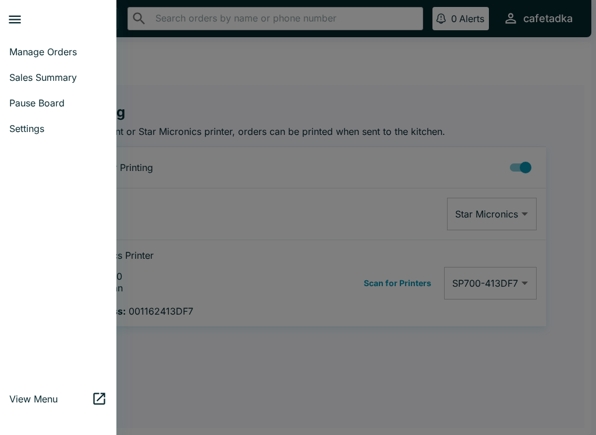
click at [30, 51] on span "Manage Orders" at bounding box center [58, 52] width 98 height 12
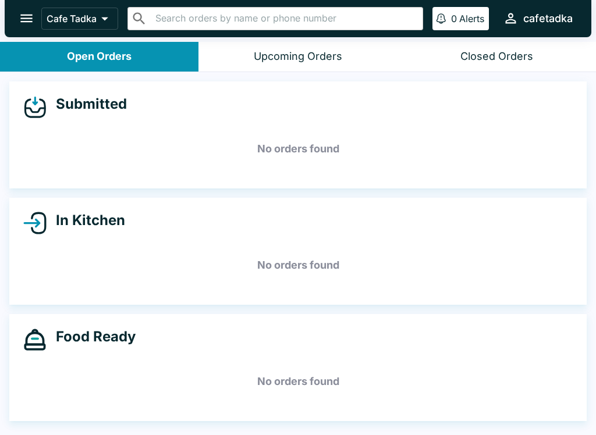
click at [30, 17] on icon "open drawer" at bounding box center [27, 18] width 16 height 16
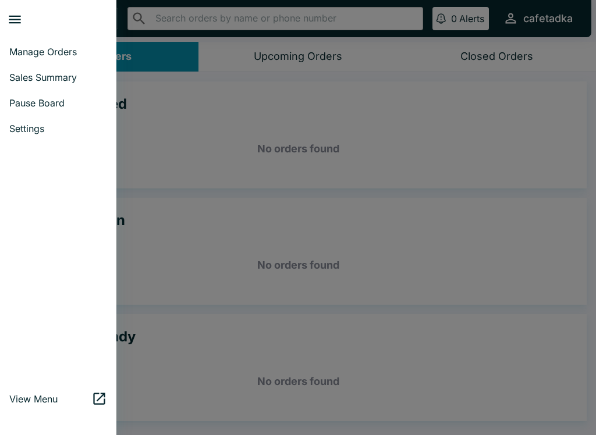
click at [42, 133] on span "Settings" at bounding box center [58, 129] width 98 height 12
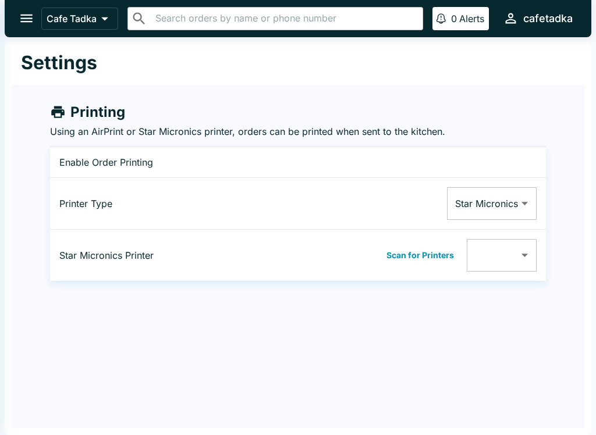
type input "001162413DF7"
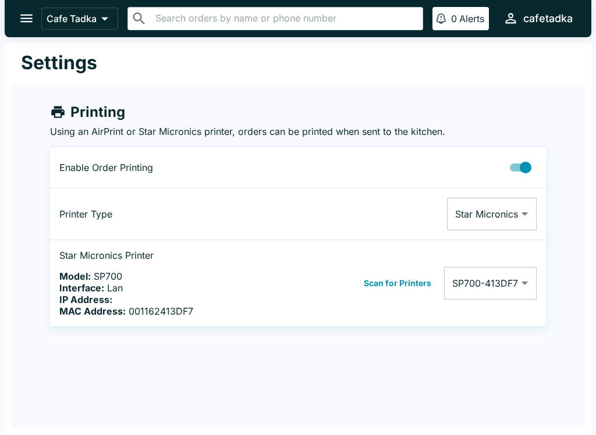
click at [20, 5] on button "open drawer" at bounding box center [27, 18] width 30 height 30
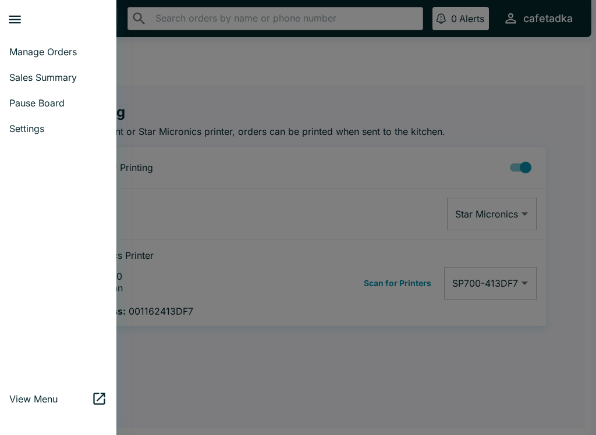
click at [59, 107] on span "Pause Board" at bounding box center [58, 103] width 98 height 12
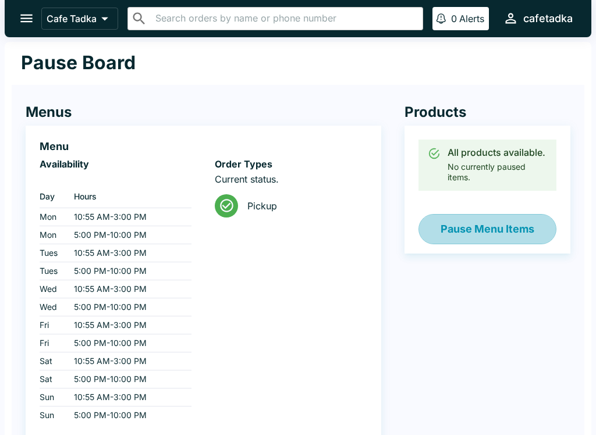
click at [447, 226] on button "Pause Menu Items" at bounding box center [488, 229] width 138 height 30
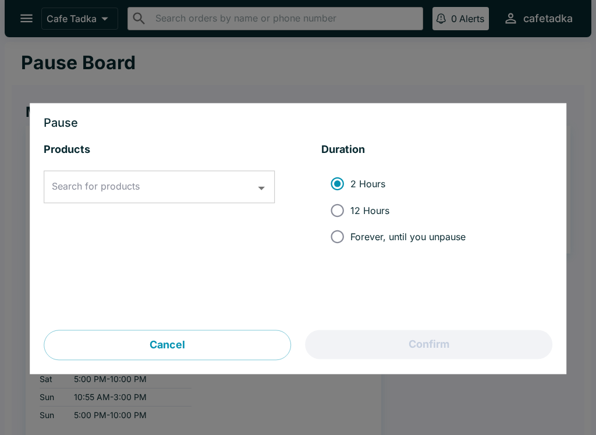
click at [258, 186] on icon "Open" at bounding box center [262, 188] width 16 height 16
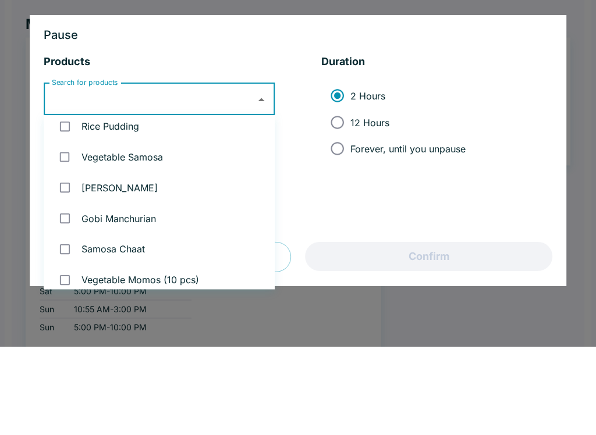
scroll to position [72, 0]
click at [65, 201] on input "checkbox" at bounding box center [65, 213] width 24 height 24
checkbox input "true"
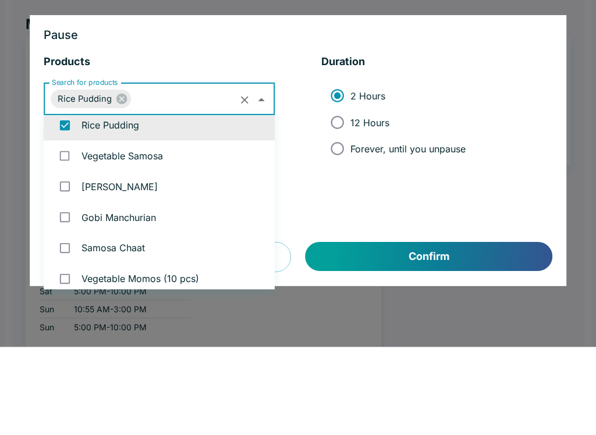
click at [335, 197] on input "12 Hours" at bounding box center [337, 210] width 26 height 26
radio input "true"
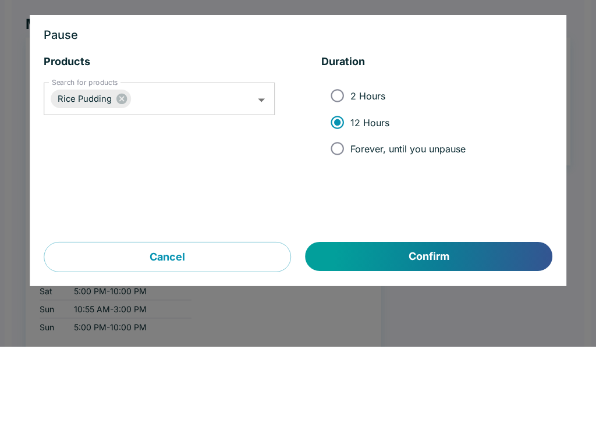
scroll to position [87, 0]
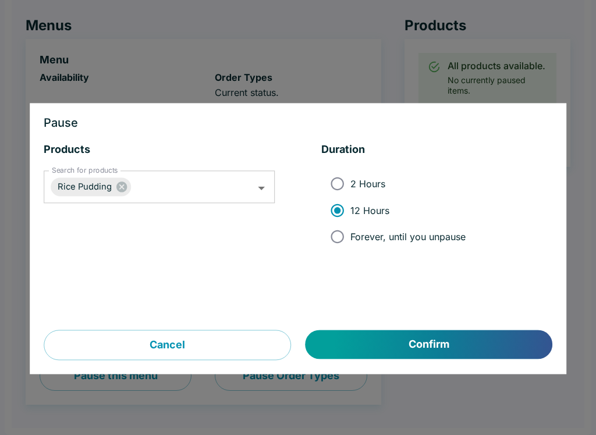
click at [447, 345] on button "Confirm" at bounding box center [429, 345] width 247 height 29
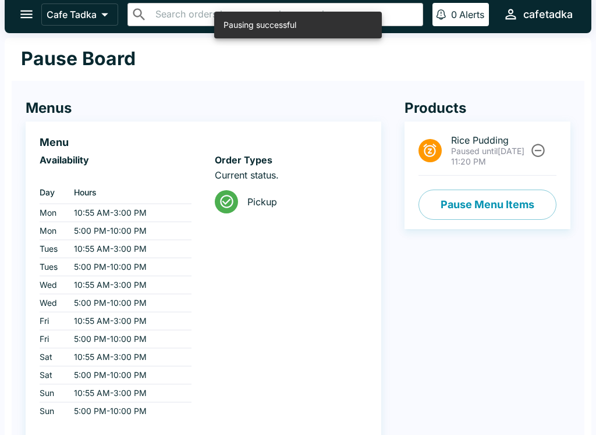
scroll to position [0, 0]
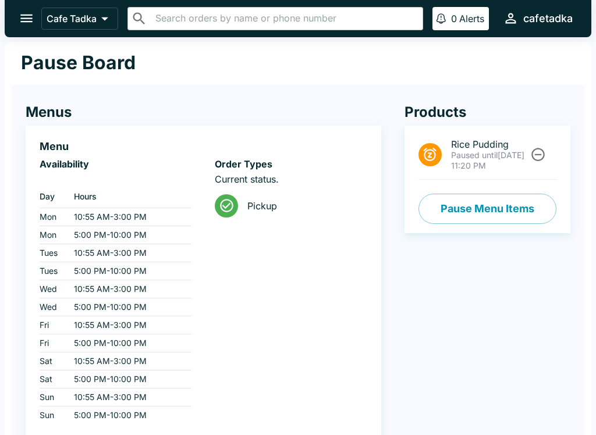
click at [28, 10] on icon "open drawer" at bounding box center [27, 18] width 16 height 16
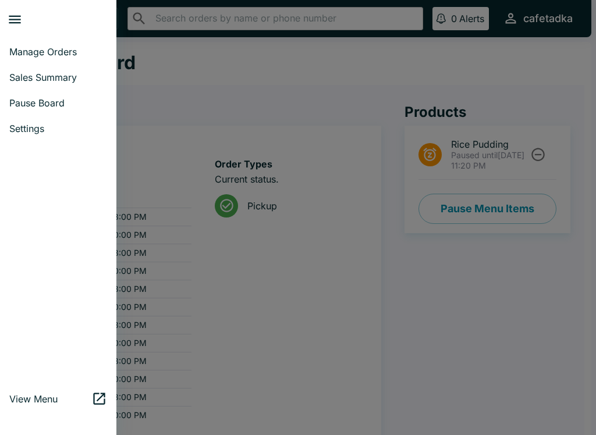
click at [62, 40] on link "Manage Orders" at bounding box center [58, 52] width 116 height 26
